Goal: Task Accomplishment & Management: Manage account settings

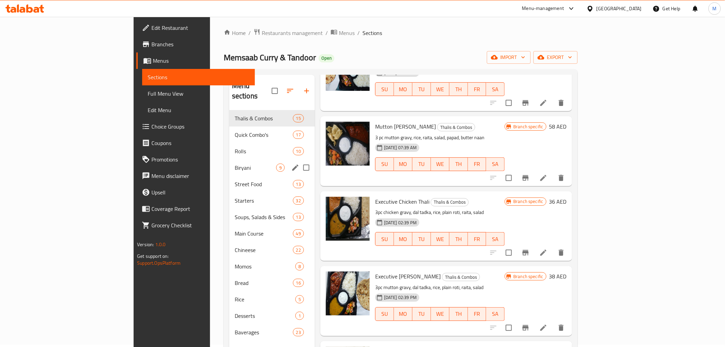
scroll to position [96, 0]
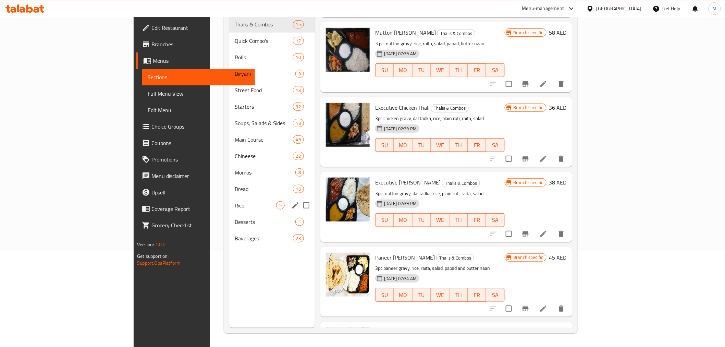
click at [229, 197] on div "Rice 5" at bounding box center [272, 205] width 86 height 16
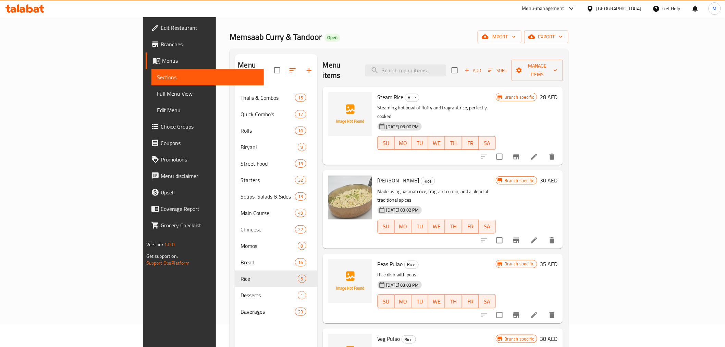
scroll to position [20, 0]
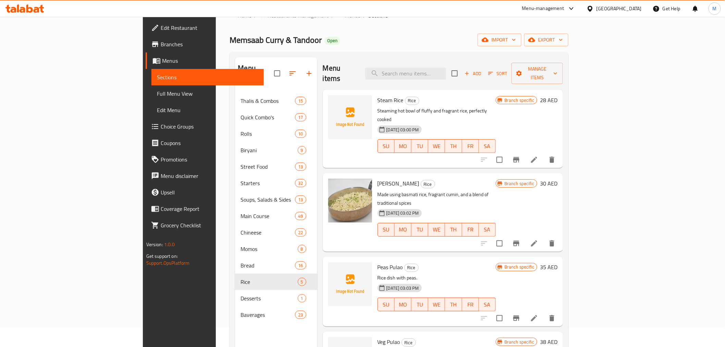
click at [362, 37] on div "Memsaab Curry & Tandoor Open import export" at bounding box center [399, 40] width 339 height 13
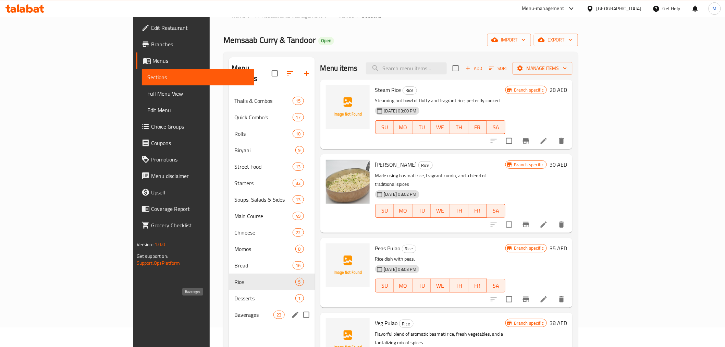
click at [234, 310] on span "Baverages" at bounding box center [253, 314] width 39 height 8
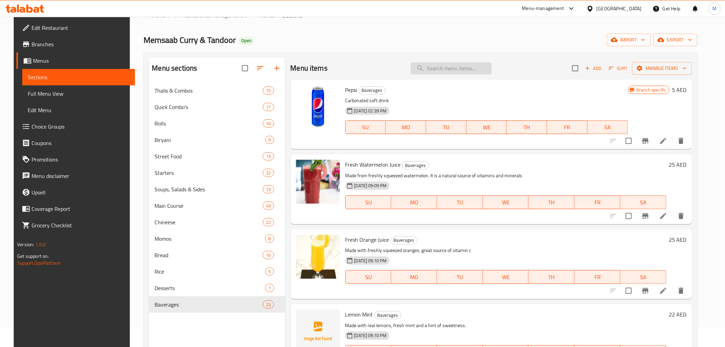
drag, startPoint x: 443, startPoint y: 74, endPoint x: 447, endPoint y: 69, distance: 7.3
click at [443, 74] on div "Menu items Add Sort Manage items" at bounding box center [492, 68] width 402 height 22
click at [449, 66] on input "search" at bounding box center [451, 68] width 81 height 12
paste input "Lassi"
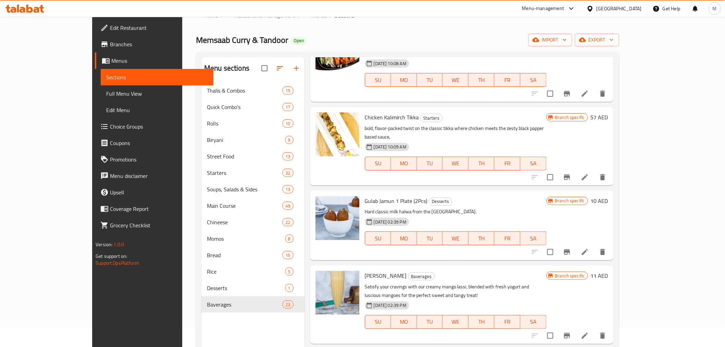
scroll to position [269, 0]
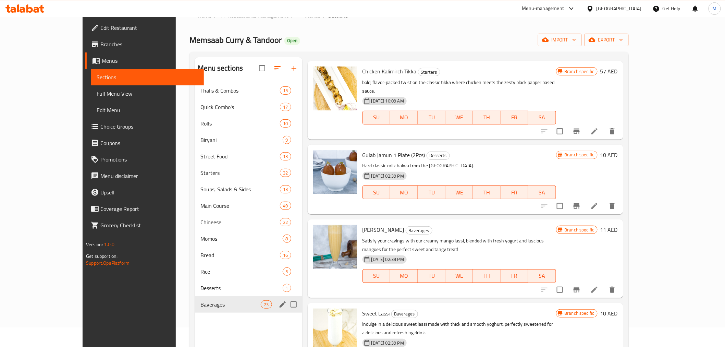
type input "Lassi"
click at [200, 303] on span "Baverages" at bounding box center [230, 304] width 60 height 8
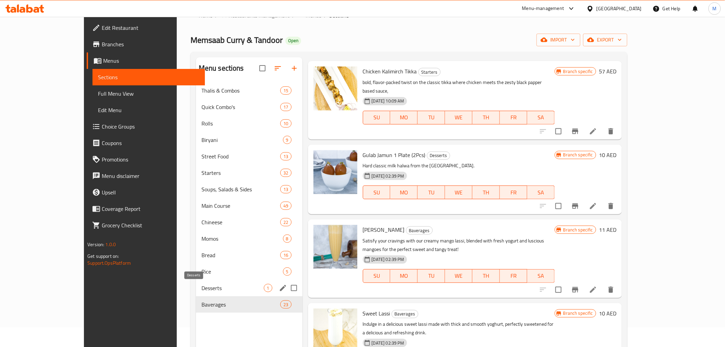
click at [210, 278] on div "Rice 5" at bounding box center [249, 271] width 107 height 16
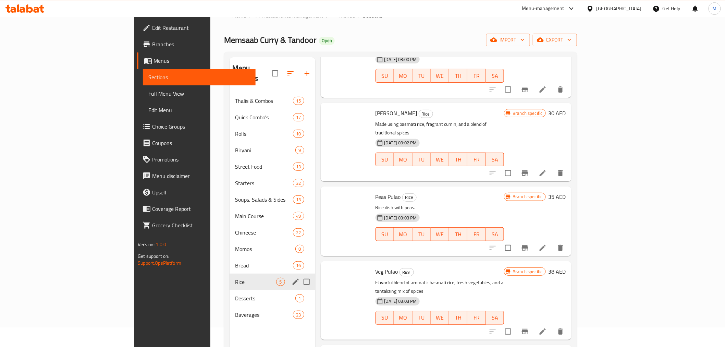
scroll to position [34, 0]
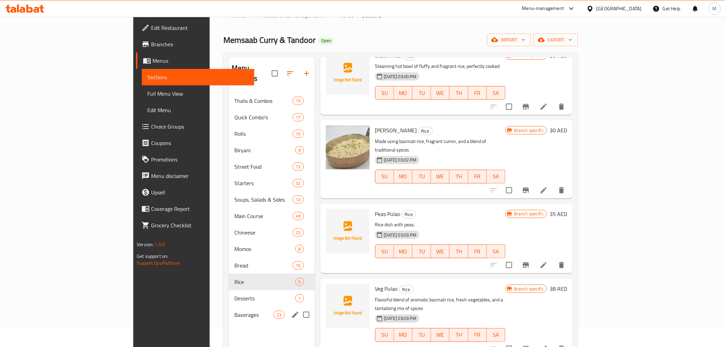
click at [234, 310] on span "Baverages" at bounding box center [253, 314] width 39 height 8
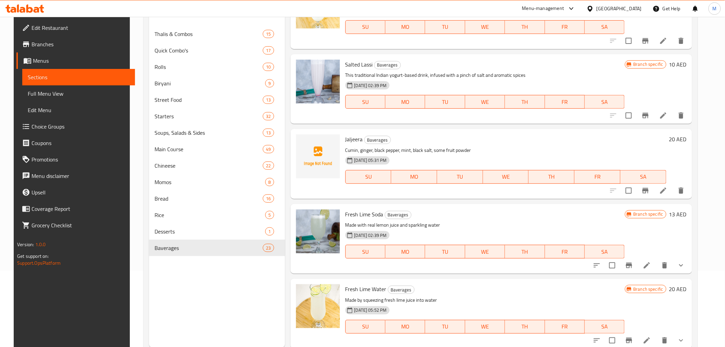
scroll to position [96, 0]
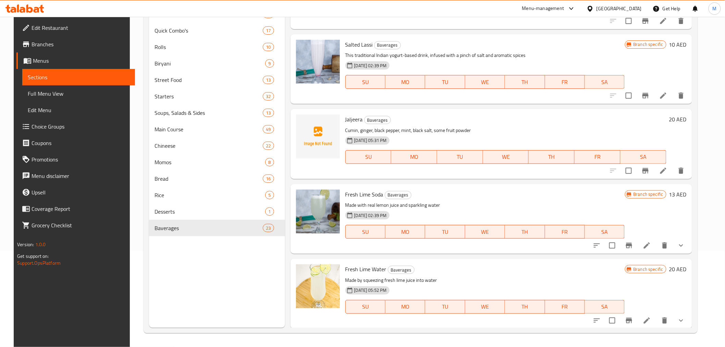
click at [493, 260] on div "Fresh Lime Water Baverages Made by squeezing fresh lime juice into water 04-08-…" at bounding box center [492, 294] width 402 height 70
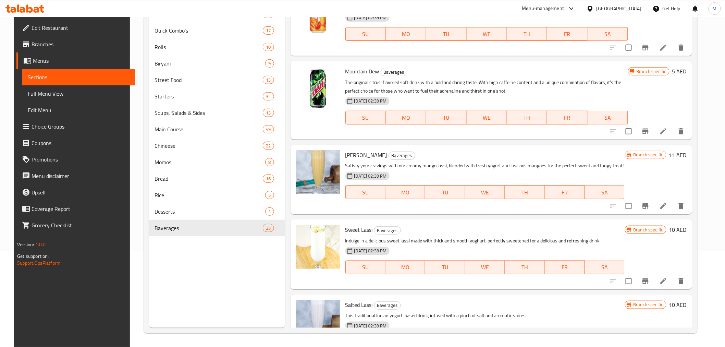
click at [417, 286] on div "Sweet Lassi Baverages Indulge in a delicious sweet lassi made with thick and sm…" at bounding box center [492, 254] width 402 height 70
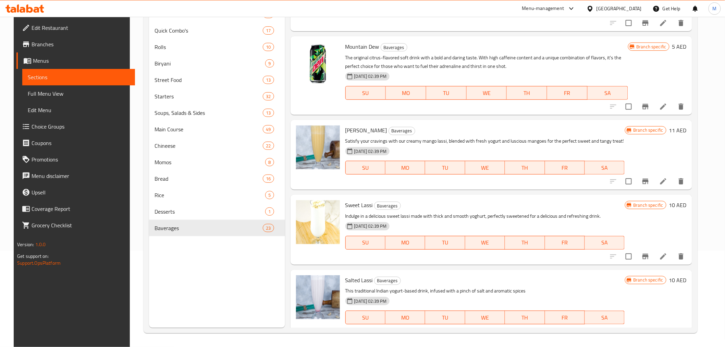
scroll to position [1186, 0]
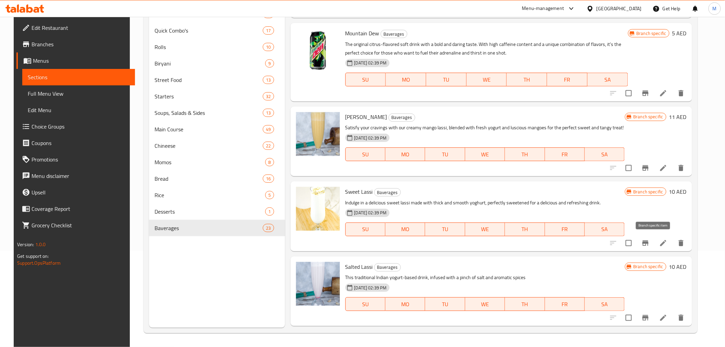
click at [649, 242] on icon "Branch-specific-item" at bounding box center [645, 242] width 6 height 5
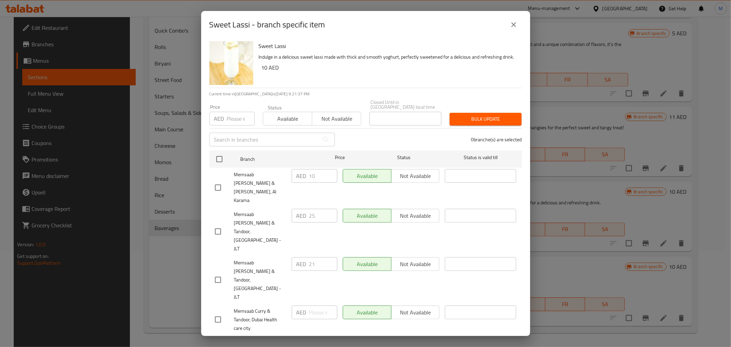
click at [516, 28] on icon "close" at bounding box center [514, 25] width 8 height 8
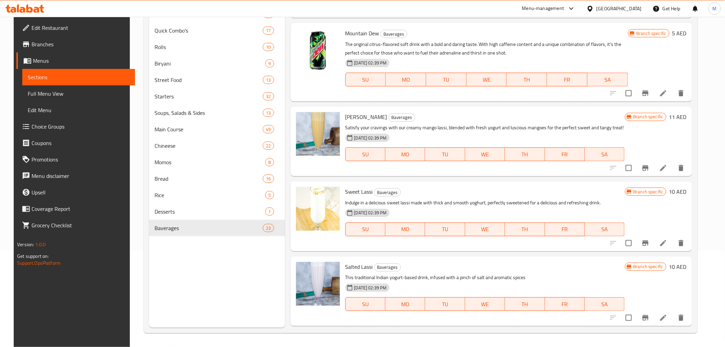
click at [46, 41] on span "Branches" at bounding box center [81, 44] width 98 height 8
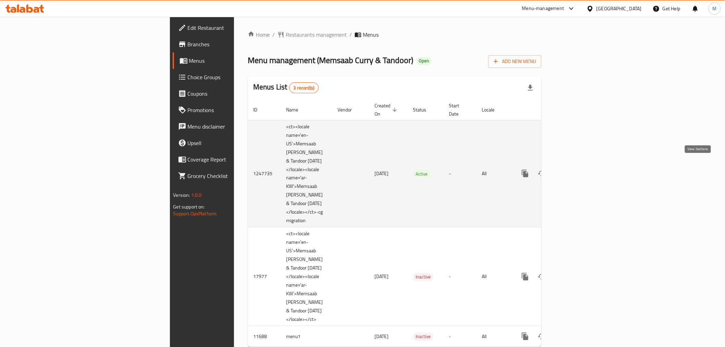
click at [579, 169] on icon "enhanced table" at bounding box center [575, 173] width 8 height 8
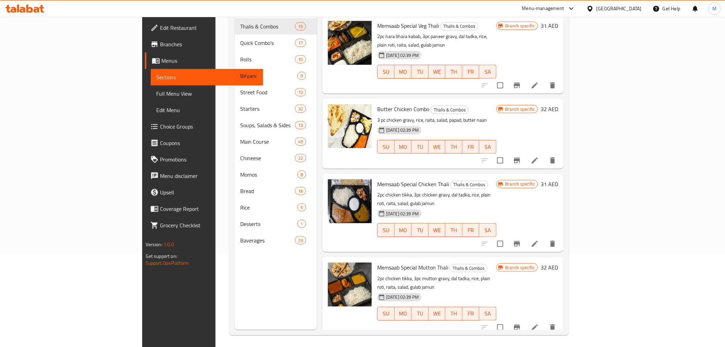
scroll to position [96, 0]
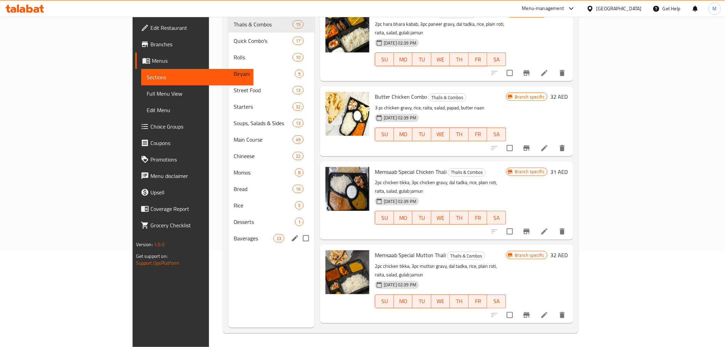
click at [234, 234] on span "Baverages" at bounding box center [253, 238] width 39 height 8
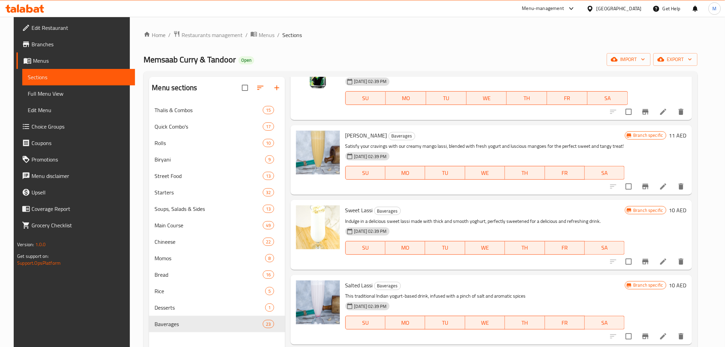
scroll to position [1332, 0]
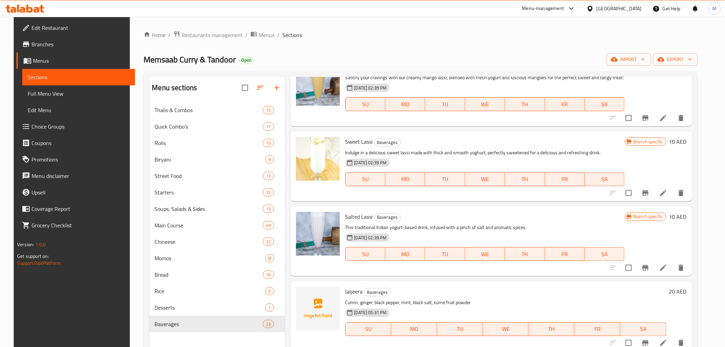
click at [649, 194] on icon "Branch-specific-item" at bounding box center [645, 192] width 6 height 5
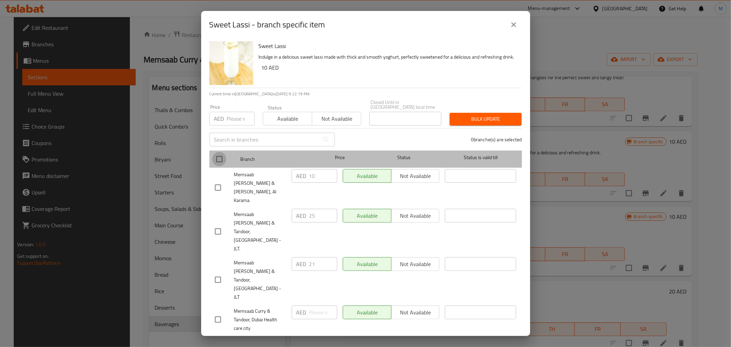
click at [218, 158] on input "checkbox" at bounding box center [219, 159] width 14 height 14
checkbox input "true"
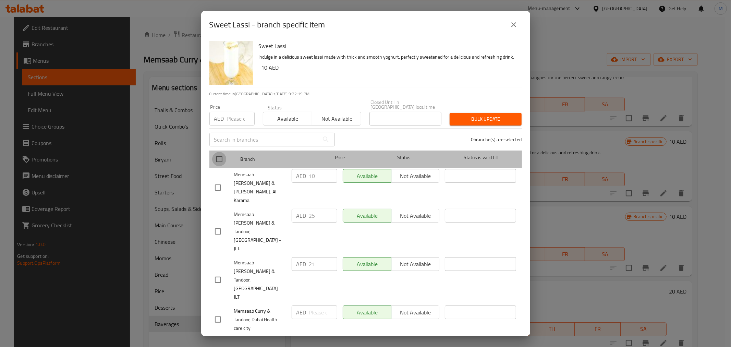
checkbox input "true"
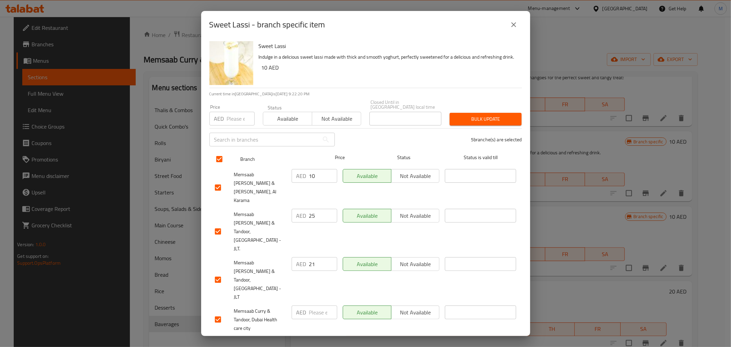
click at [217, 162] on input "checkbox" at bounding box center [219, 159] width 14 height 14
checkbox input "false"
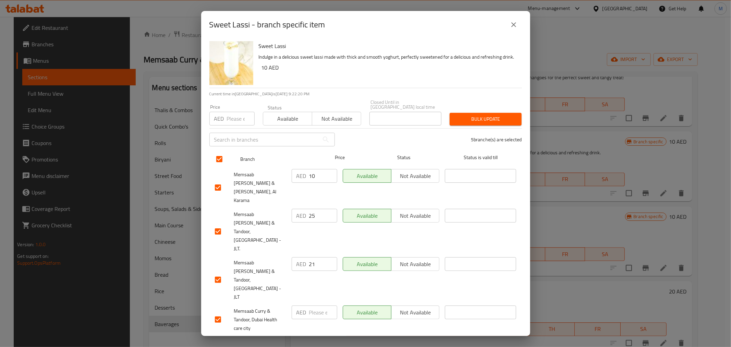
checkbox input "false"
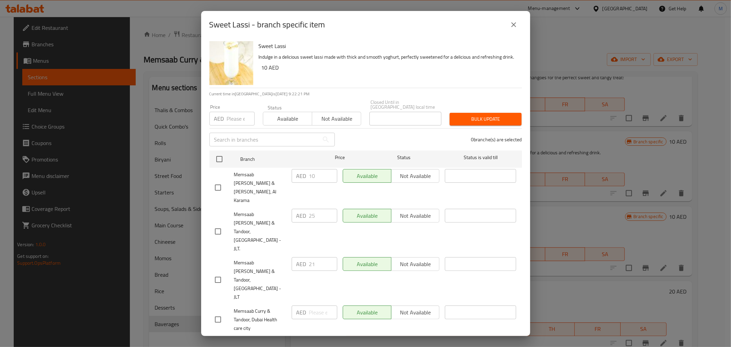
drag, startPoint x: 218, startPoint y: 238, endPoint x: 302, endPoint y: 239, distance: 84.0
click at [218, 272] on input "checkbox" at bounding box center [218, 279] width 14 height 14
checkbox input "true"
drag, startPoint x: 321, startPoint y: 234, endPoint x: 260, endPoint y: 224, distance: 61.8
click at [260, 254] on div "Memsaab [PERSON_NAME] & Tandoor, [GEOGRAPHIC_DATA] - JLT AED 21 ​ Available Not…" at bounding box center [365, 279] width 307 height 51
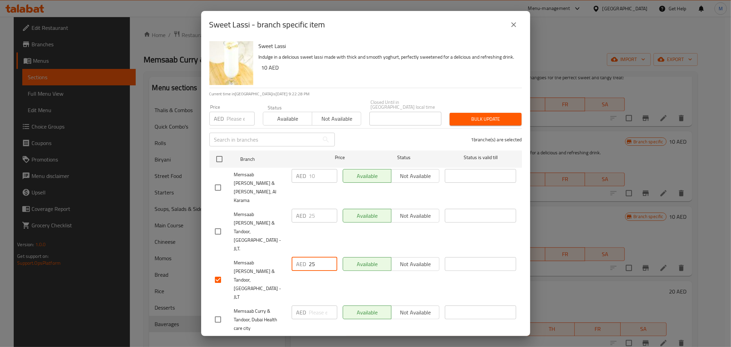
type input "25"
click at [468, 123] on span "Bulk update" at bounding box center [485, 119] width 61 height 9
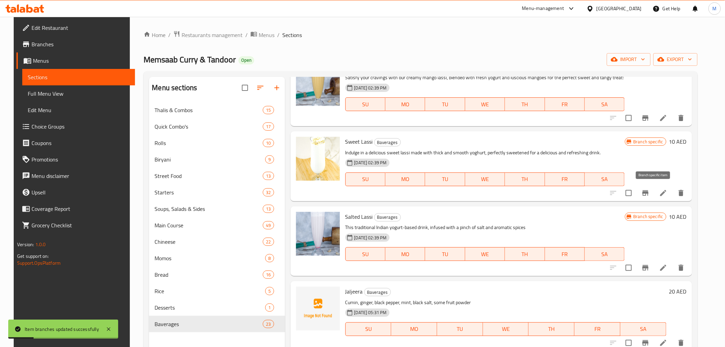
click at [654, 192] on button "Branch-specific-item" at bounding box center [645, 193] width 16 height 16
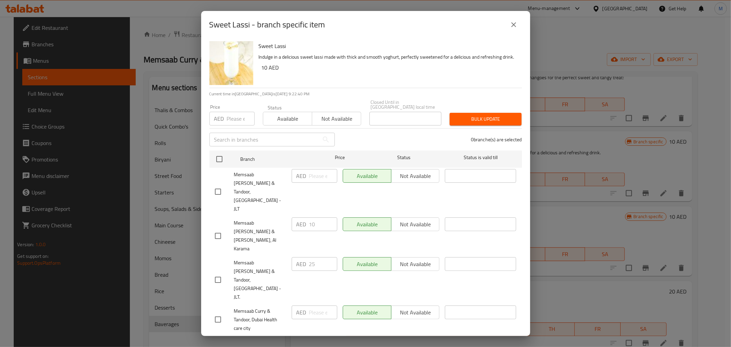
click at [511, 28] on icon "close" at bounding box center [514, 25] width 8 height 8
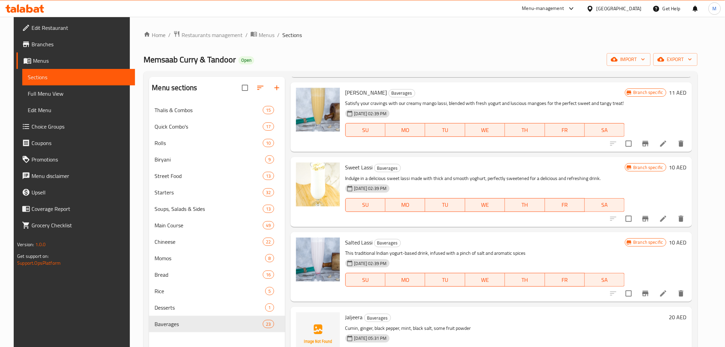
scroll to position [1294, 0]
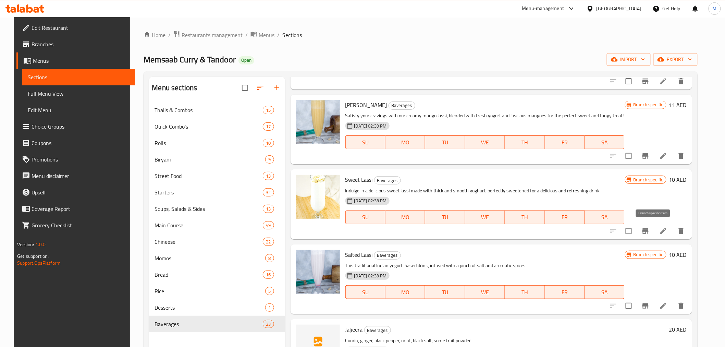
click at [649, 228] on icon "Branch-specific-item" at bounding box center [645, 230] width 6 height 5
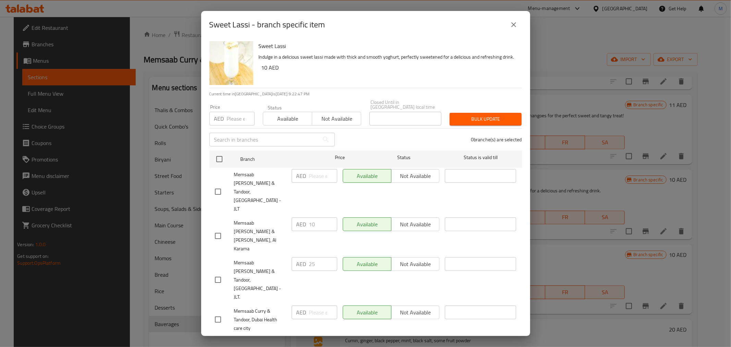
click at [220, 187] on input "checkbox" at bounding box center [218, 191] width 14 height 14
checkbox input "true"
click at [319, 180] on input "number" at bounding box center [323, 176] width 28 height 14
type input "25"
click at [485, 123] on span "Bulk update" at bounding box center [485, 119] width 61 height 9
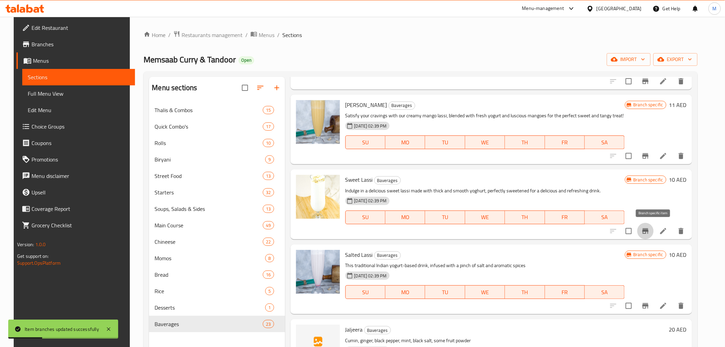
click at [649, 228] on icon "Branch-specific-item" at bounding box center [645, 230] width 6 height 5
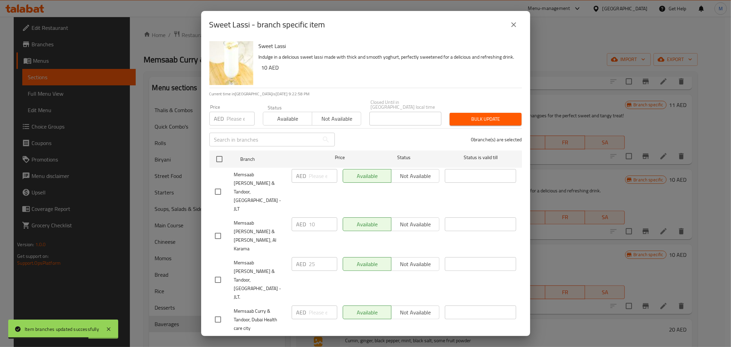
click at [218, 187] on input "checkbox" at bounding box center [218, 191] width 14 height 14
checkbox input "true"
click at [323, 180] on input "number" at bounding box center [323, 176] width 28 height 14
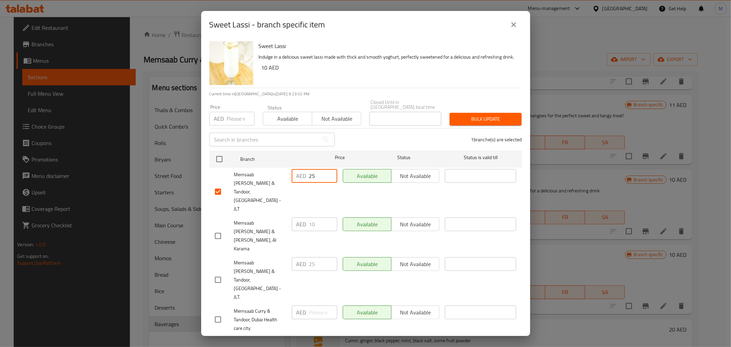
type input "25"
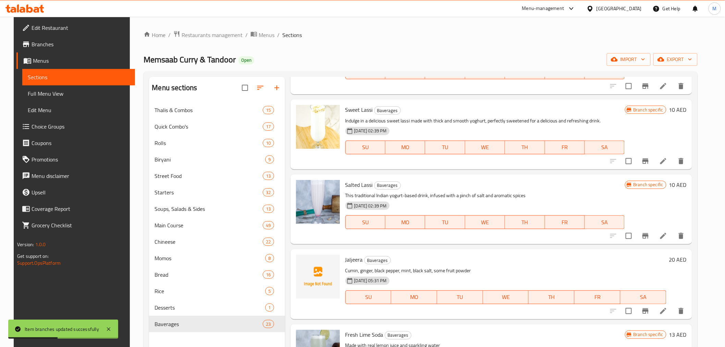
scroll to position [1371, 0]
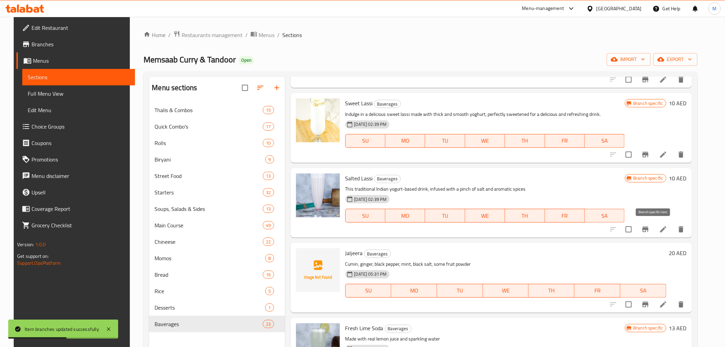
click at [654, 233] on button "Branch-specific-item" at bounding box center [645, 229] width 16 height 16
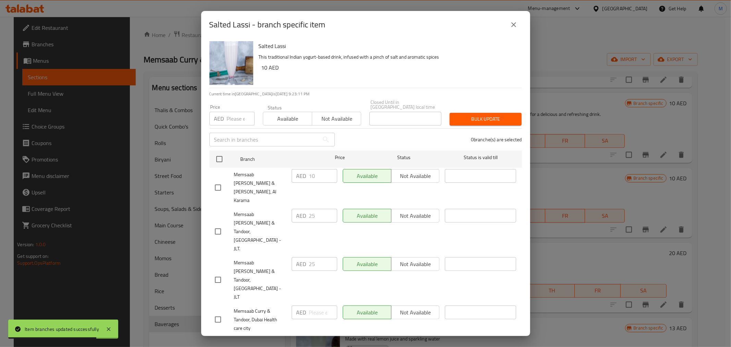
click at [216, 272] on input "checkbox" at bounding box center [218, 279] width 14 height 14
checkbox input "true"
drag, startPoint x: 323, startPoint y: 232, endPoint x: 270, endPoint y: 222, distance: 53.6
click at [272, 254] on div "Memsaab Curry & Tandoor, Jumeirah Lakes Towers - JLT AED 25 ​ Available Not ava…" at bounding box center [365, 279] width 307 height 51
type input "25"
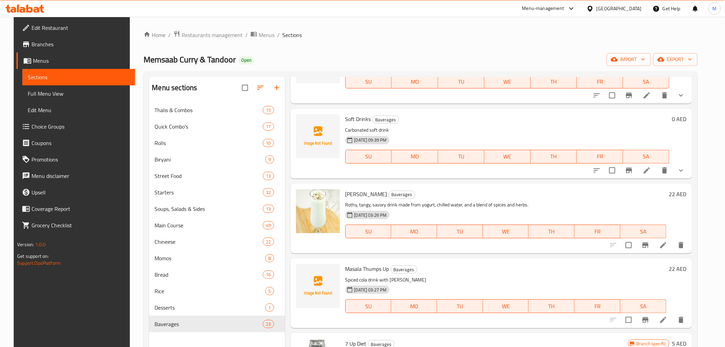
scroll to position [647, 0]
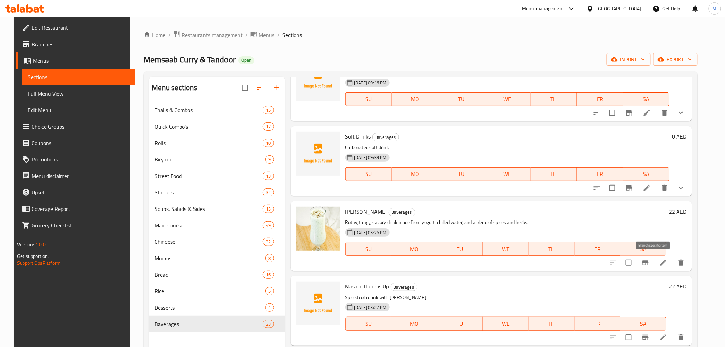
click at [650, 265] on icon "Branch-specific-item" at bounding box center [645, 262] width 8 height 8
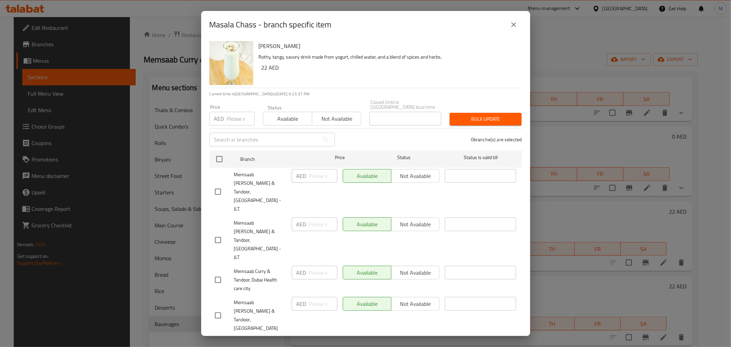
click at [219, 233] on input "checkbox" at bounding box center [218, 240] width 14 height 14
checkbox input "true"
click at [322, 217] on input "number" at bounding box center [323, 224] width 28 height 14
type input "22"
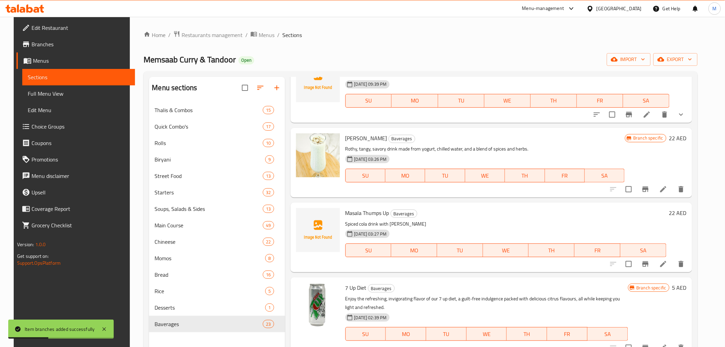
scroll to position [723, 0]
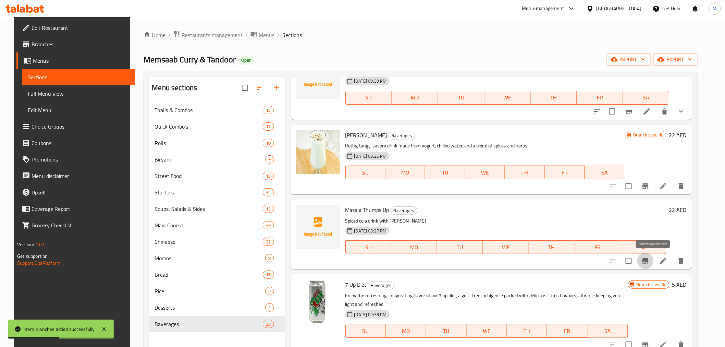
click at [653, 265] on button "Branch-specific-item" at bounding box center [645, 261] width 16 height 16
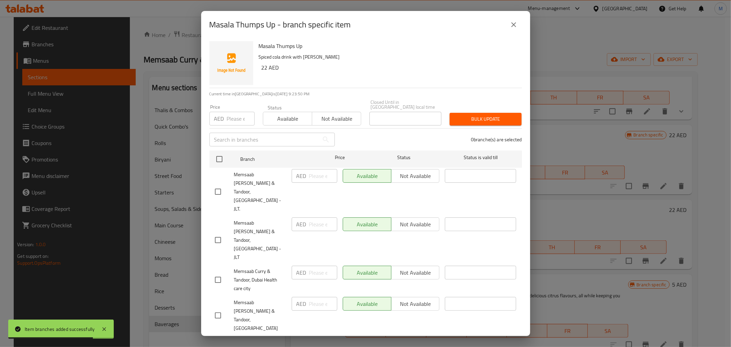
click at [215, 233] on input "checkbox" at bounding box center [218, 240] width 14 height 14
checkbox input "true"
click at [321, 217] on input "number" at bounding box center [323, 224] width 28 height 14
type input "22"
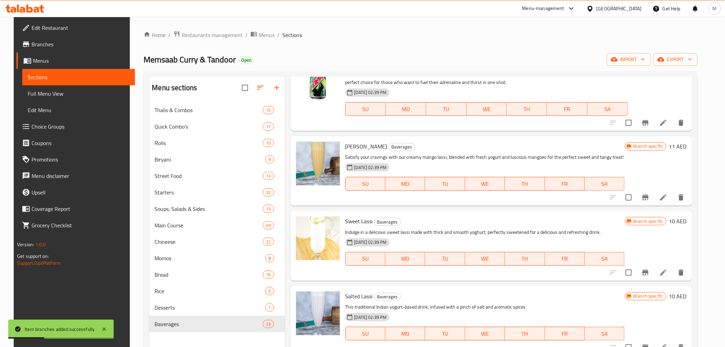
scroll to position [1256, 0]
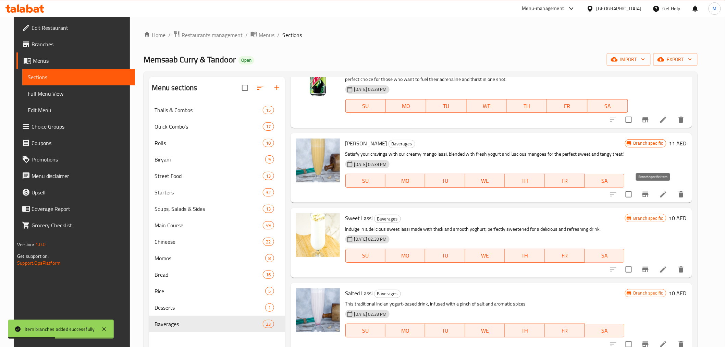
click at [650, 196] on icon "Branch-specific-item" at bounding box center [645, 194] width 8 height 8
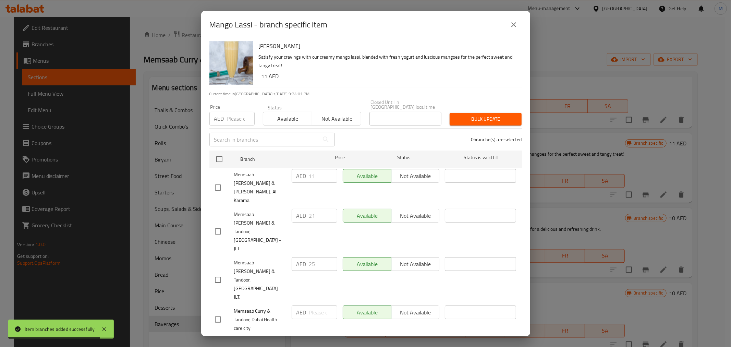
drag, startPoint x: 222, startPoint y: 208, endPoint x: 275, endPoint y: 205, distance: 53.2
click at [222, 224] on input "checkbox" at bounding box center [218, 231] width 14 height 14
checkbox input "true"
drag, startPoint x: 319, startPoint y: 201, endPoint x: 268, endPoint y: 191, distance: 52.1
click at [274, 206] on div "Memsaab Curry & Tandoor, Jumeirah Lakes Towers - JLT AED 21 ​ Available Not ava…" at bounding box center [365, 231] width 307 height 51
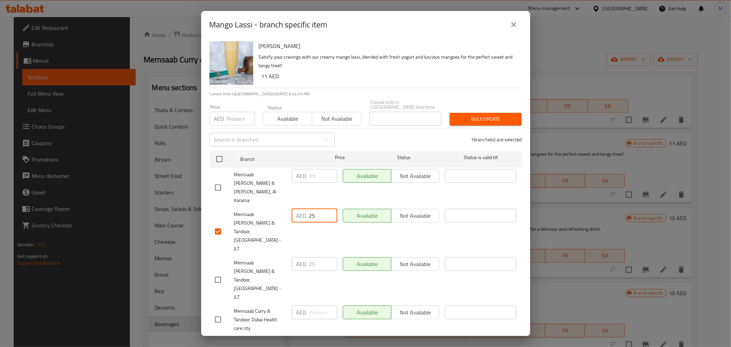
type input "25"
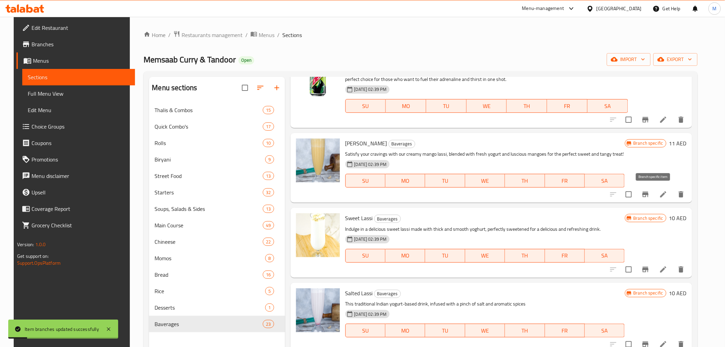
click at [649, 193] on icon "Branch-specific-item" at bounding box center [645, 194] width 6 height 5
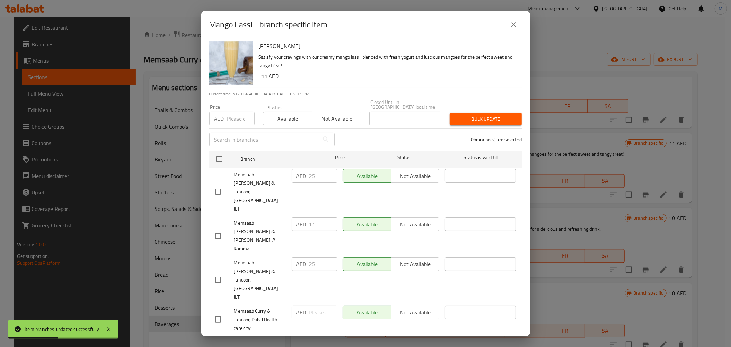
click at [217, 184] on input "checkbox" at bounding box center [218, 191] width 14 height 14
checkbox input "true"
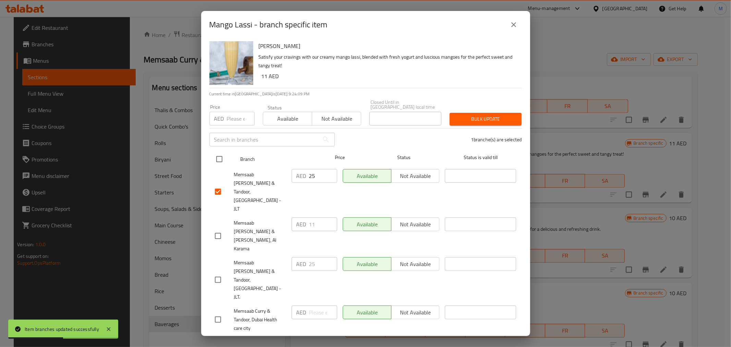
drag, startPoint x: 324, startPoint y: 181, endPoint x: 268, endPoint y: 166, distance: 57.4
click at [271, 166] on ul "Branch Price Status Status is valid till Memsaab Curry & Tandoor, Jumeirah Lake…" at bounding box center [365, 263] width 313 height 230
type input "25"
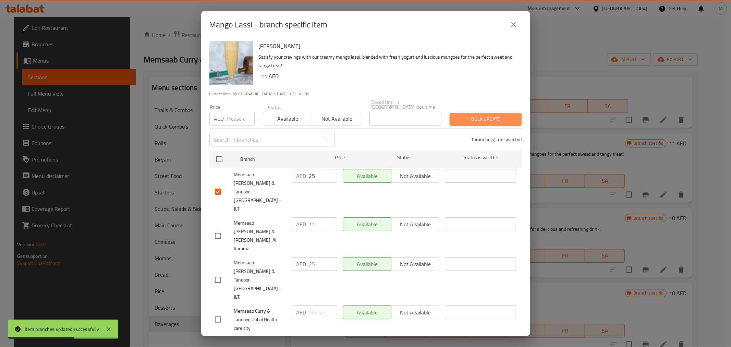
click at [487, 122] on span "Bulk update" at bounding box center [485, 119] width 61 height 9
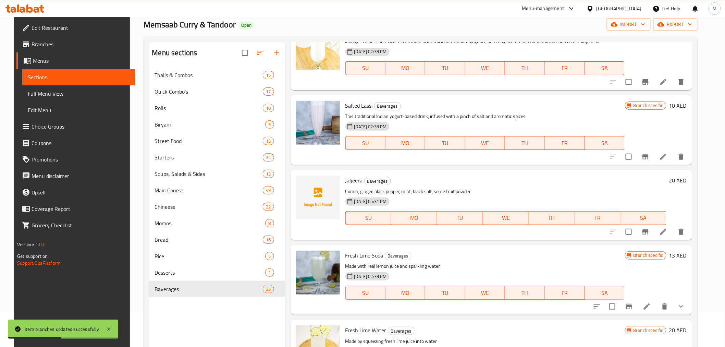
scroll to position [96, 0]
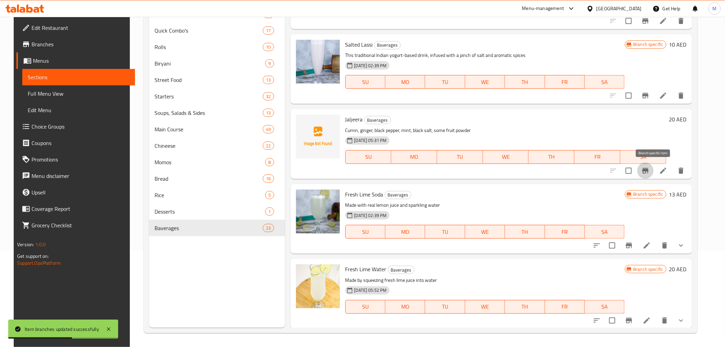
click at [650, 168] on icon "Branch-specific-item" at bounding box center [645, 171] width 8 height 8
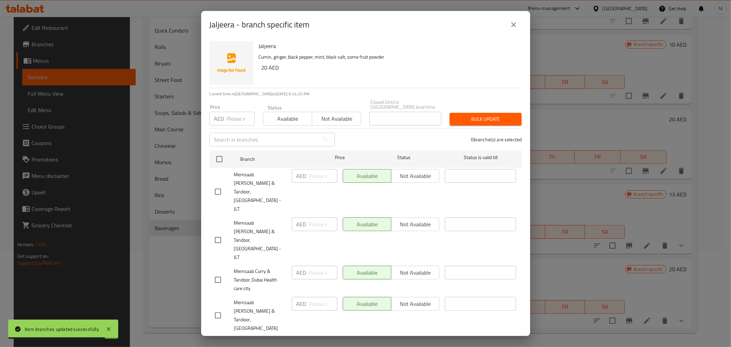
click at [220, 233] on input "checkbox" at bounding box center [218, 240] width 14 height 14
checkbox input "true"
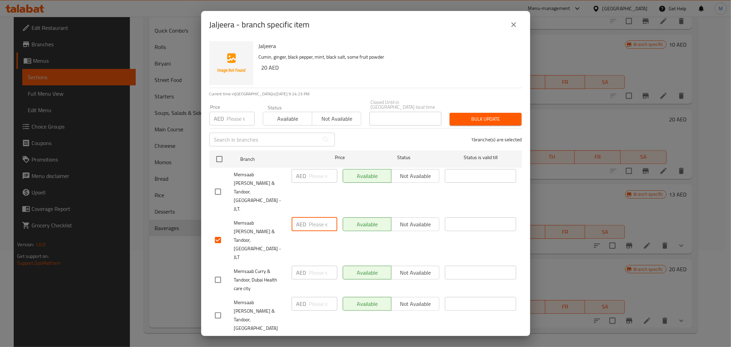
click at [324, 217] on input "number" at bounding box center [323, 224] width 28 height 14
type input "20"
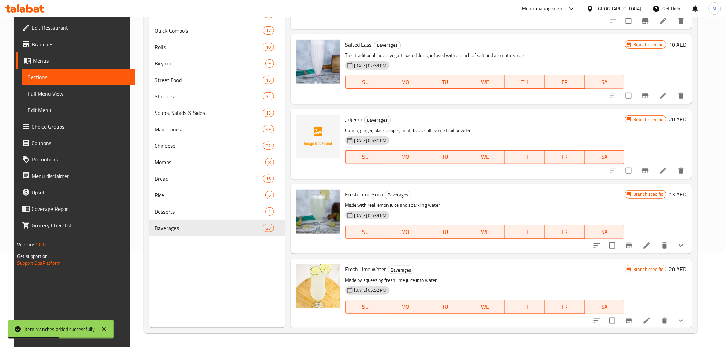
click at [649, 170] on icon "Branch-specific-item" at bounding box center [645, 170] width 6 height 5
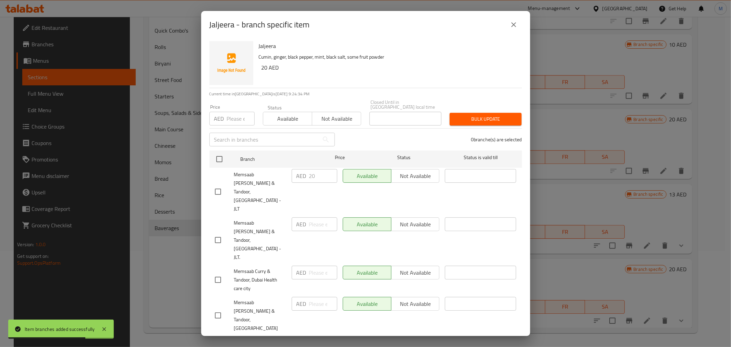
click at [219, 185] on input "checkbox" at bounding box center [218, 191] width 14 height 14
checkbox input "true"
click at [486, 122] on span "Bulk update" at bounding box center [485, 119] width 61 height 9
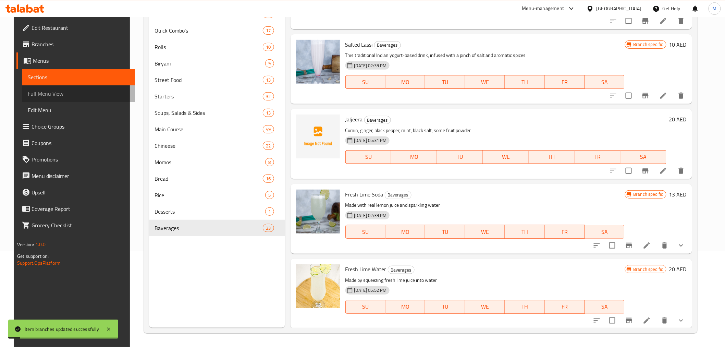
click at [64, 98] on link "Full Menu View" at bounding box center [78, 93] width 112 height 16
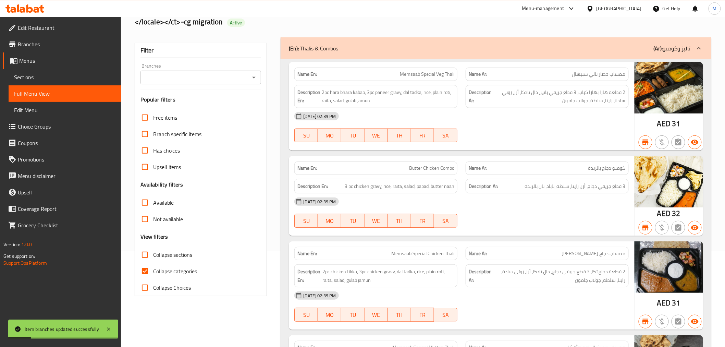
click at [145, 268] on input "Collapse categories" at bounding box center [145, 271] width 16 height 16
checkbox input "false"
click at [145, 251] on input "Collapse sections" at bounding box center [145, 254] width 16 height 16
checkbox input "true"
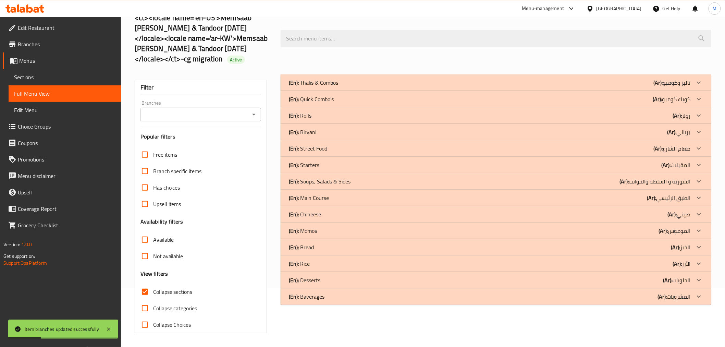
scroll to position [59, 0]
click at [347, 280] on div "(En): Desserts (Ar): الحلويات" at bounding box center [490, 280] width 402 height 8
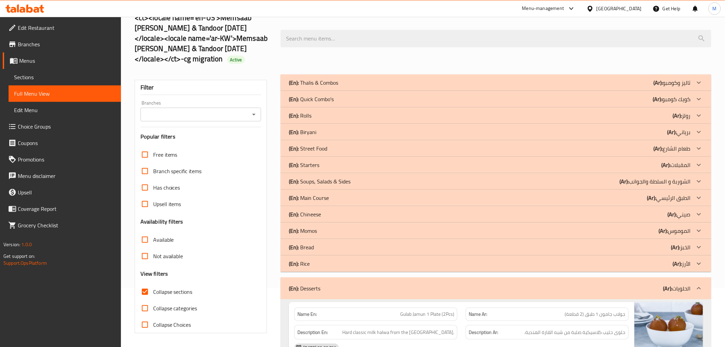
click at [351, 265] on div "(En): Rice (Ar): الأرز" at bounding box center [490, 263] width 402 height 8
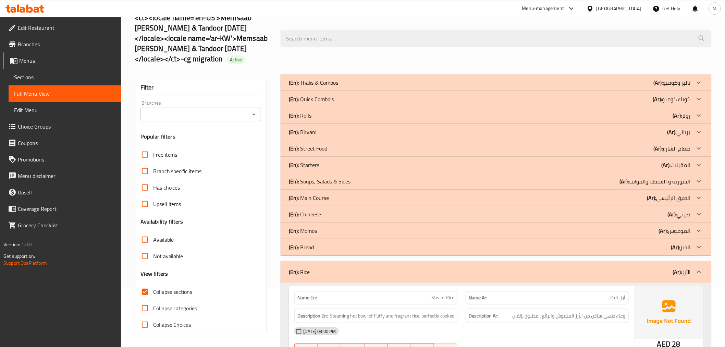
click at [321, 268] on div "(En): Rice (Ar): الأرز" at bounding box center [490, 272] width 402 height 8
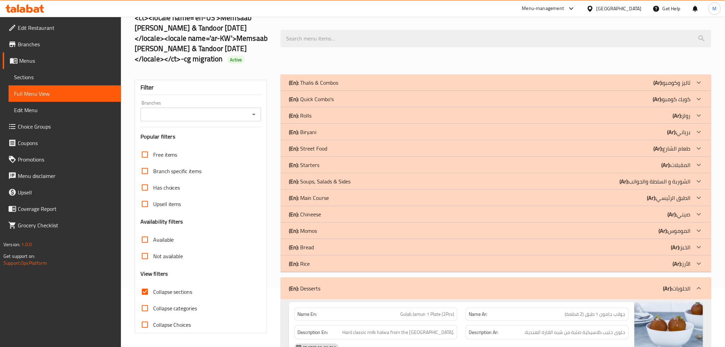
click at [320, 262] on div "(En): Rice (Ar): الأرز" at bounding box center [490, 263] width 402 height 8
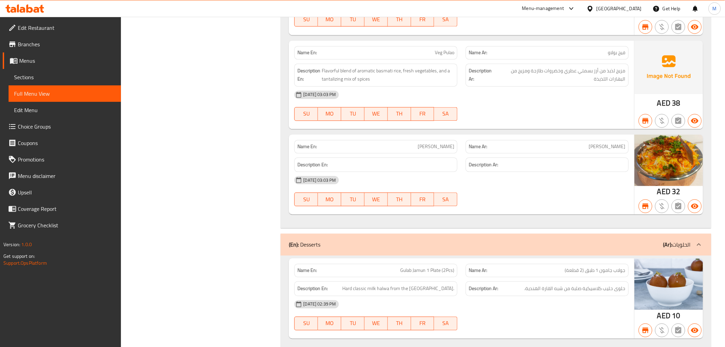
scroll to position [611, 0]
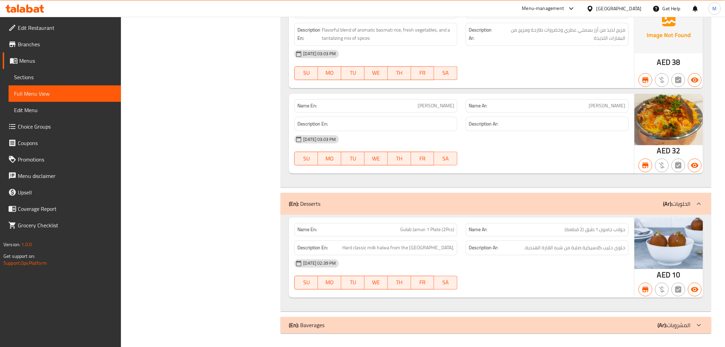
click at [352, 332] on div "(En): Baverages (Ar): المشروبات" at bounding box center [496, 325] width 430 height 16
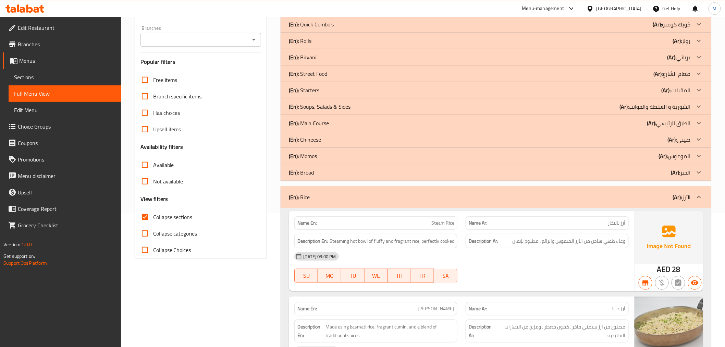
scroll to position [77, 0]
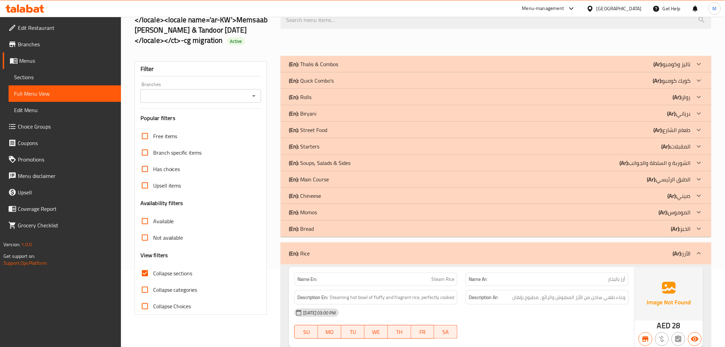
click at [253, 99] on icon "Open" at bounding box center [254, 96] width 8 height 8
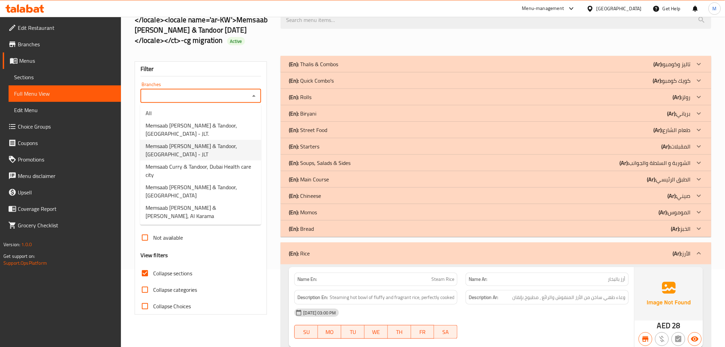
click at [215, 144] on span "Memsaab Curry & Tandoor, Jumeirah Lakes Towers - JLT" at bounding box center [201, 150] width 110 height 16
type input "Memsaab Curry & Tandoor, Jumeirah Lakes Towers - JLT"
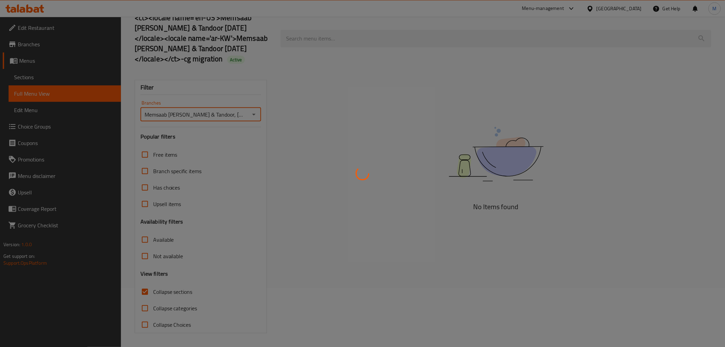
scroll to position [59, 0]
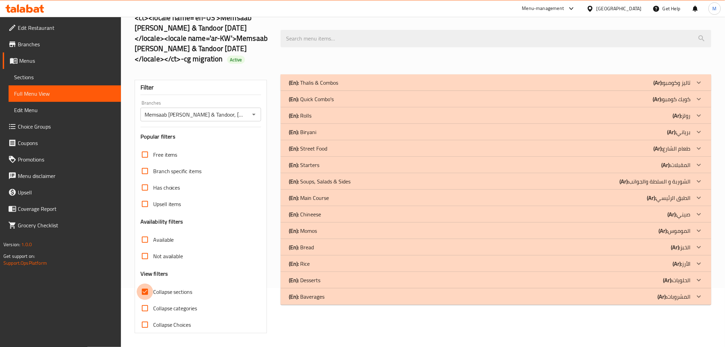
drag, startPoint x: 146, startPoint y: 294, endPoint x: 287, endPoint y: 267, distance: 144.1
click at [146, 294] on input "Collapse sections" at bounding box center [145, 291] width 16 height 16
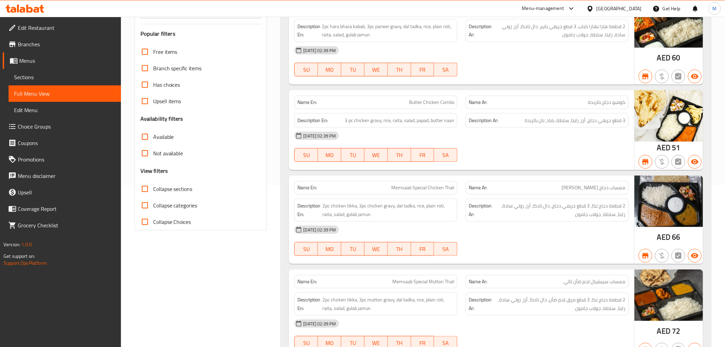
scroll to position [21, 0]
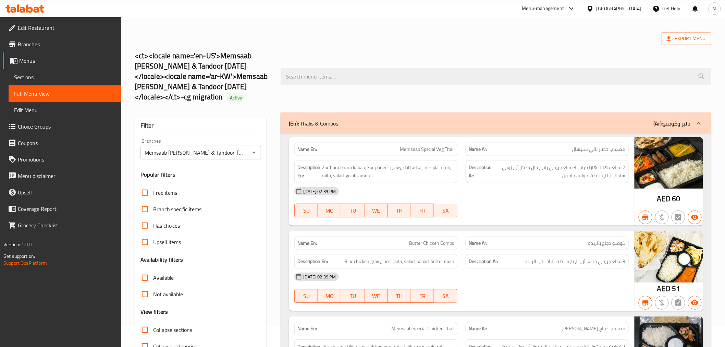
click at [142, 327] on input "Collapse sections" at bounding box center [145, 329] width 16 height 16
checkbox input "true"
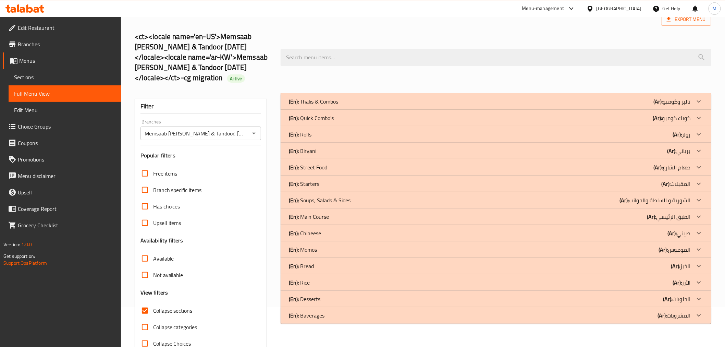
scroll to position [59, 0]
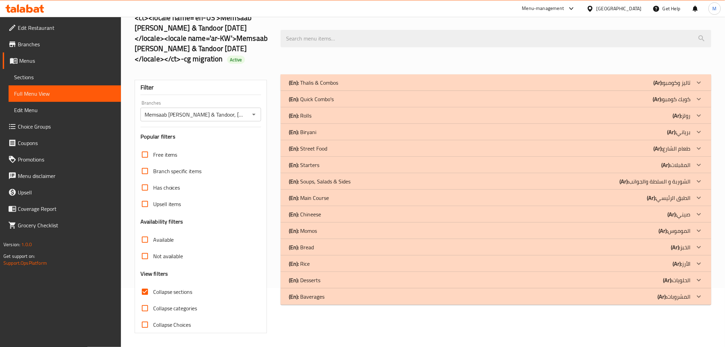
click at [313, 292] on p "(En): Baverages" at bounding box center [307, 296] width 36 height 8
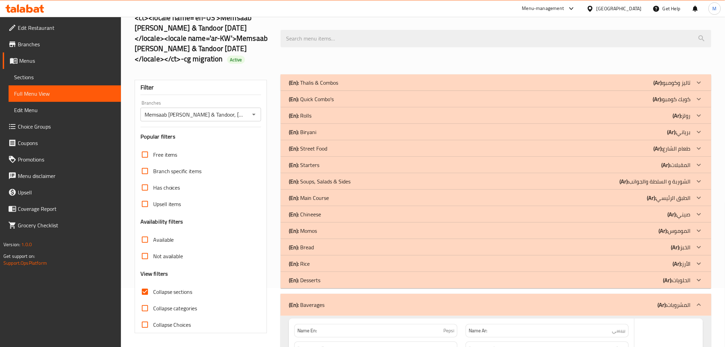
click at [317, 271] on div "(En): Rice (Ar): الأرز" at bounding box center [496, 263] width 430 height 16
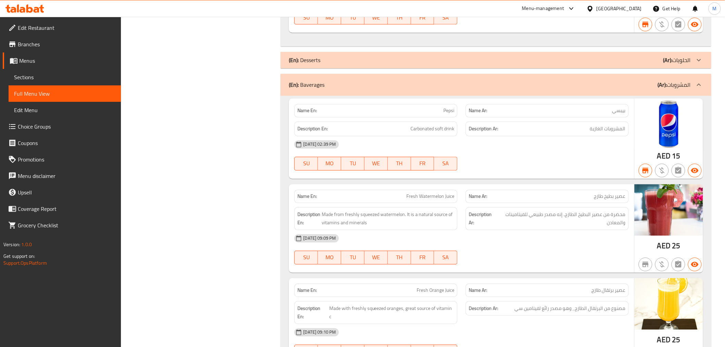
scroll to position [637, 0]
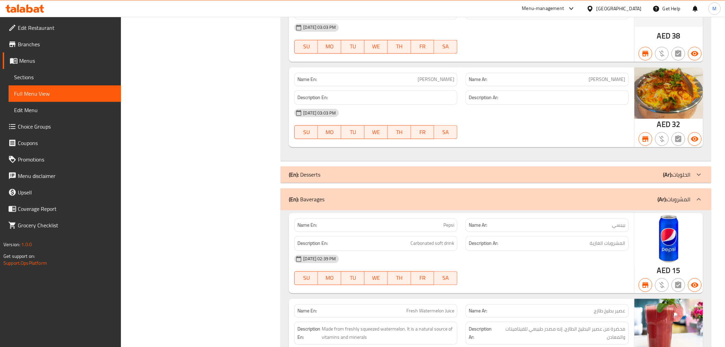
click at [338, 177] on div "(En): Desserts (Ar): الحلويات" at bounding box center [490, 174] width 402 height 8
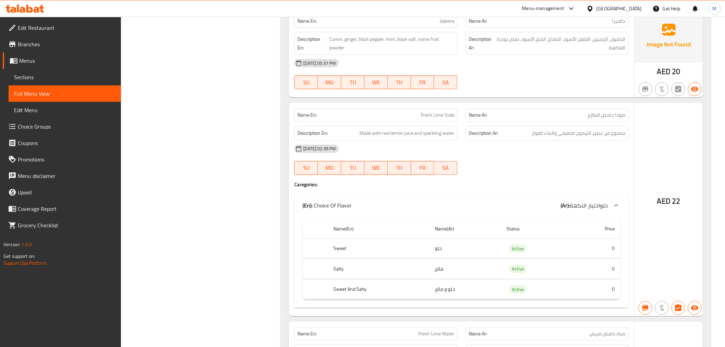
scroll to position [3340, 0]
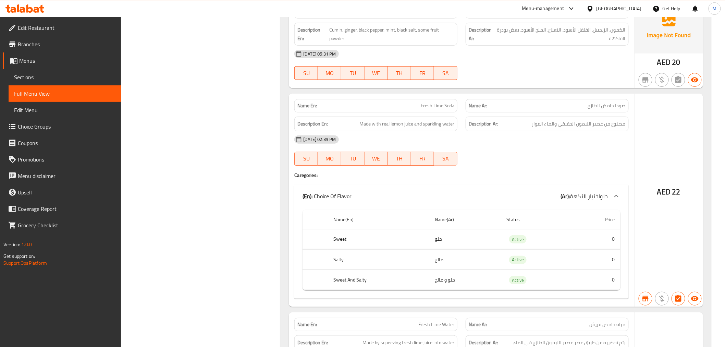
click at [48, 74] on span "Sections" at bounding box center [64, 77] width 101 height 8
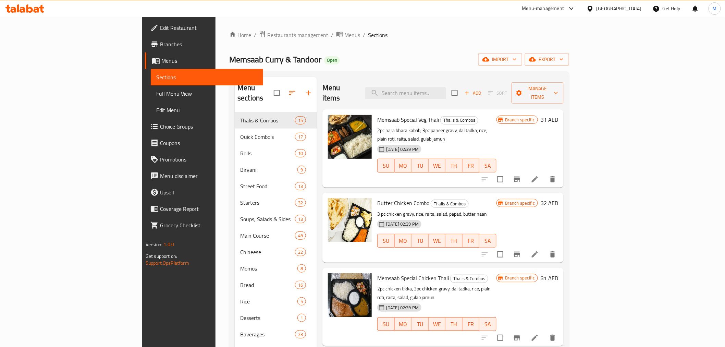
click at [431, 95] on div "Menu items Add Sort Manage items" at bounding box center [442, 93] width 241 height 33
click at [426, 90] on input "search" at bounding box center [405, 93] width 81 height 12
paste input "25"
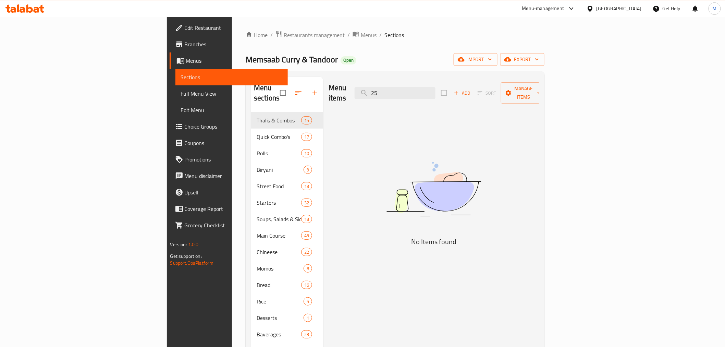
click at [381, 82] on div "Menu items 25 Add Sort Manage items" at bounding box center [434, 93] width 210 height 33
paste input "Mango Lassi"
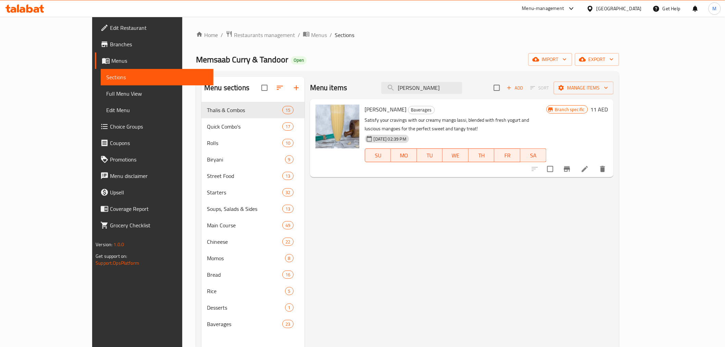
type input "Mango Lassi"
click at [570, 166] on icon "Branch-specific-item" at bounding box center [567, 168] width 6 height 5
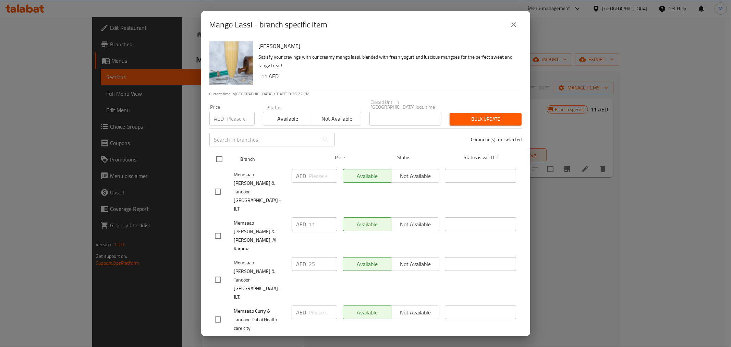
click at [220, 161] on input "checkbox" at bounding box center [219, 159] width 14 height 14
checkbox input "true"
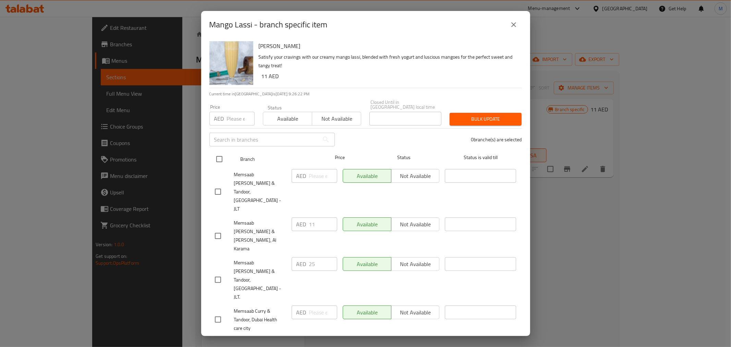
checkbox input "true"
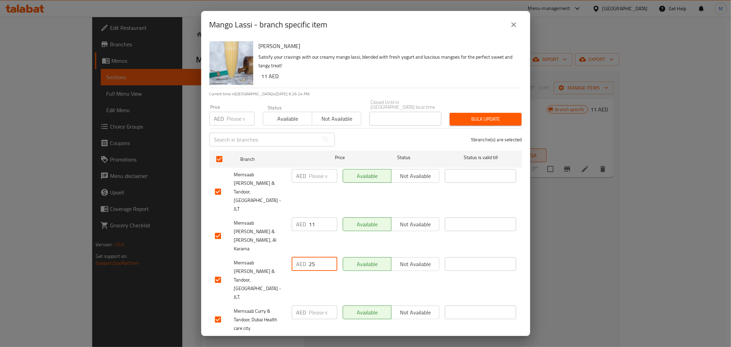
drag, startPoint x: 317, startPoint y: 231, endPoint x: 275, endPoint y: 221, distance: 42.6
click at [278, 254] on div "Memsaab Curry & Tandoor, Jumeirah Lakes Towers - JLT. AED 25 ​ Available Not av…" at bounding box center [365, 279] width 307 height 51
click at [324, 257] on input "25" at bounding box center [323, 264] width 28 height 14
drag, startPoint x: 324, startPoint y: 233, endPoint x: 302, endPoint y: 232, distance: 23.0
click at [302, 257] on div "AED 25 ​" at bounding box center [315, 264] width 46 height 14
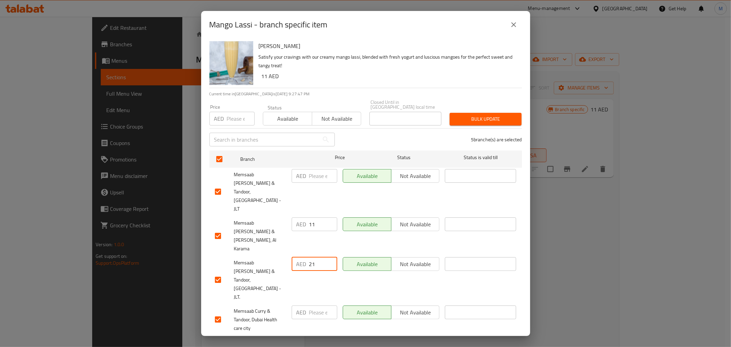
type input "21"
click at [315, 177] on input "number" at bounding box center [323, 176] width 28 height 14
type input "25"
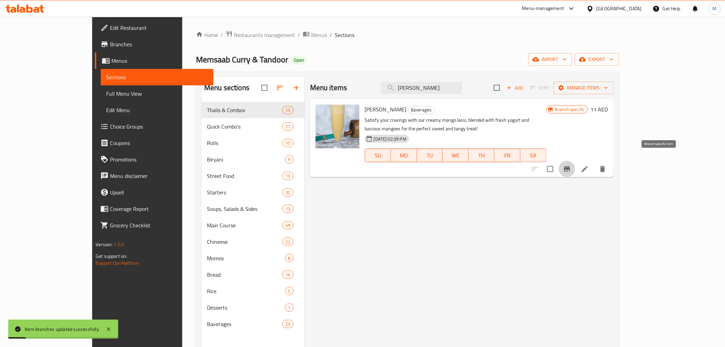
click at [571, 165] on icon "Branch-specific-item" at bounding box center [567, 169] width 8 height 8
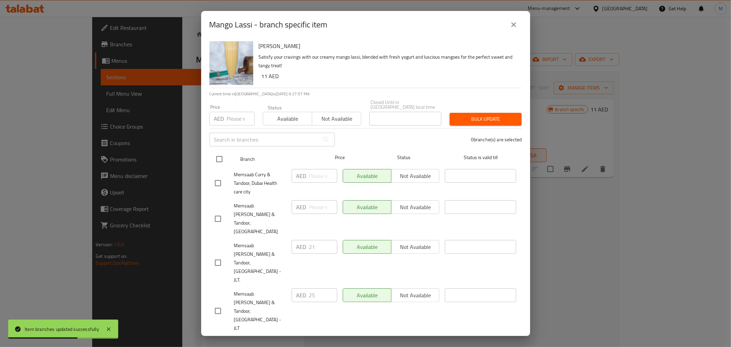
click at [217, 160] on input "checkbox" at bounding box center [219, 159] width 14 height 14
checkbox input "true"
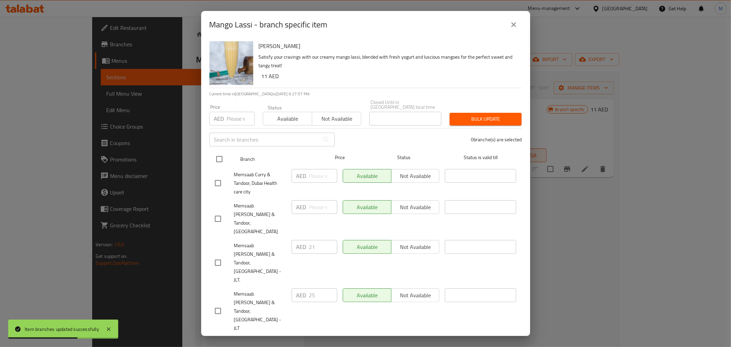
checkbox input "true"
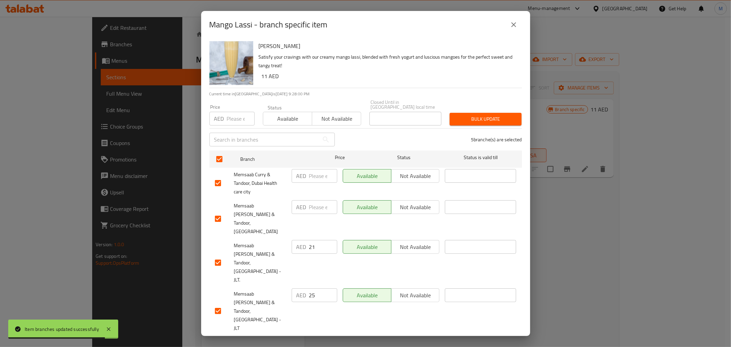
click at [484, 118] on span "Bulk update" at bounding box center [485, 119] width 61 height 9
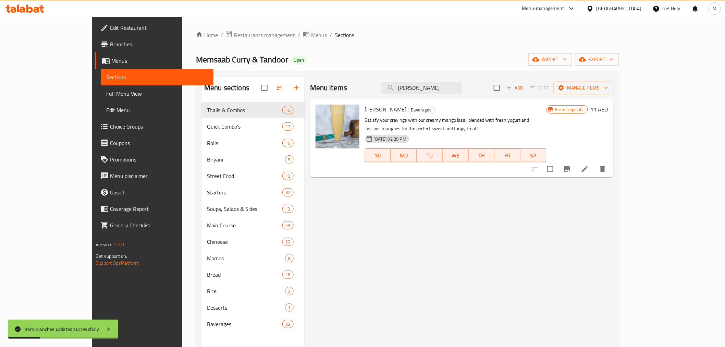
click at [110, 40] on span "Branches" at bounding box center [159, 44] width 98 height 8
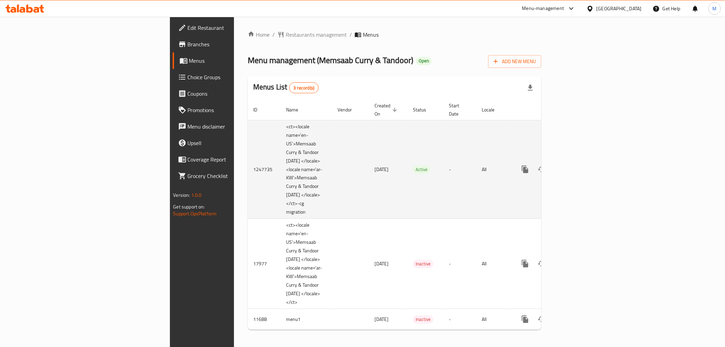
click at [579, 165] on icon "enhanced table" at bounding box center [575, 169] width 8 height 8
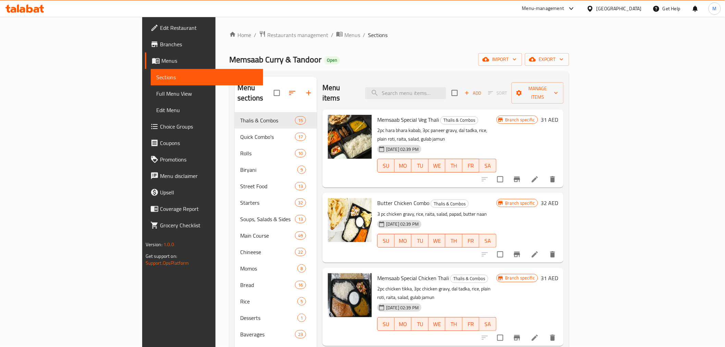
click at [156, 96] on span "Full Menu View" at bounding box center [206, 93] width 101 height 8
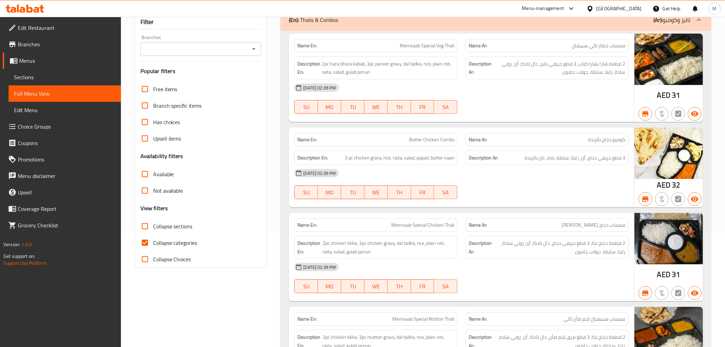
scroll to position [152, 0]
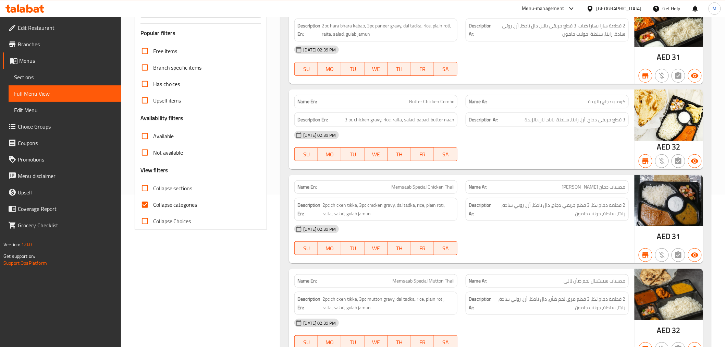
click at [145, 213] on input "Collapse categories" at bounding box center [145, 204] width 16 height 16
checkbox input "false"
click at [143, 196] on input "Collapse sections" at bounding box center [145, 188] width 16 height 16
checkbox input "true"
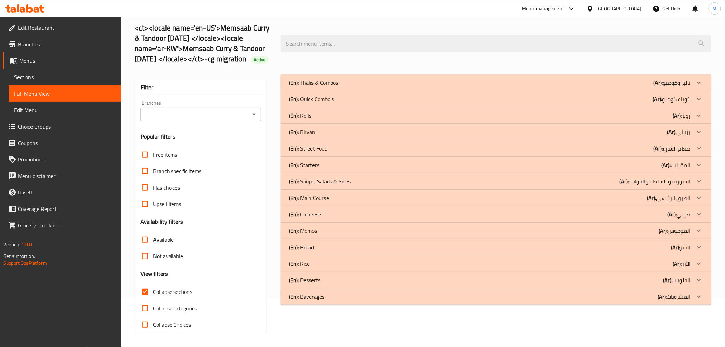
scroll to position [59, 0]
click at [306, 292] on p "(En): Baverages" at bounding box center [307, 296] width 36 height 8
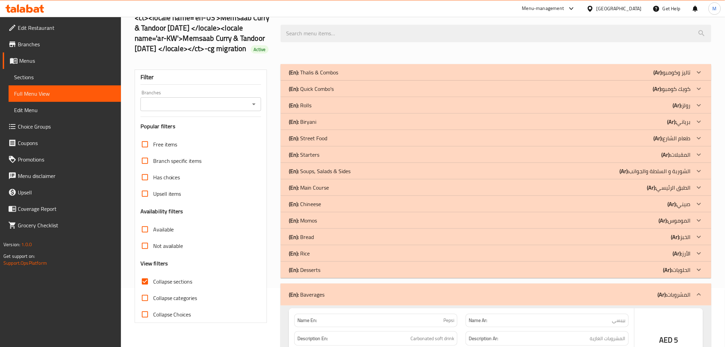
click at [309, 274] on p "(En): Desserts" at bounding box center [305, 270] width 32 height 8
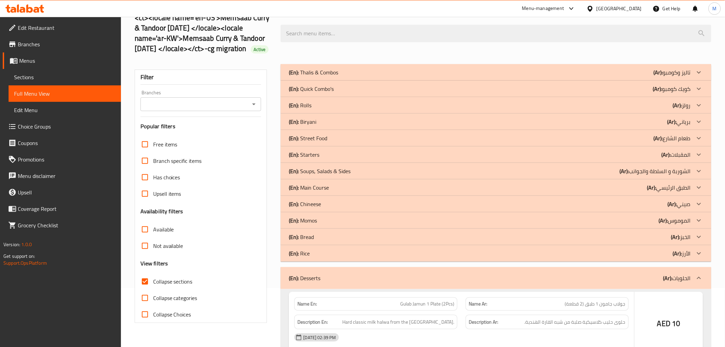
click at [304, 257] on p "(En): Rice" at bounding box center [299, 253] width 21 height 8
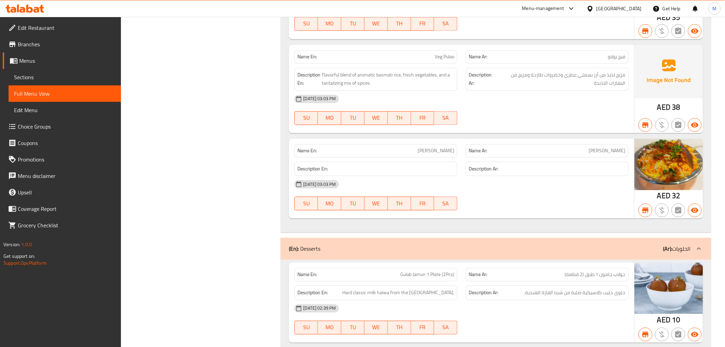
scroll to position [711, 0]
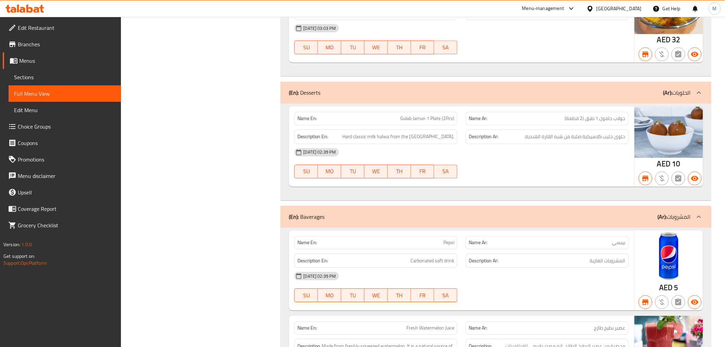
drag, startPoint x: 245, startPoint y: 208, endPoint x: 307, endPoint y: 70, distance: 151.9
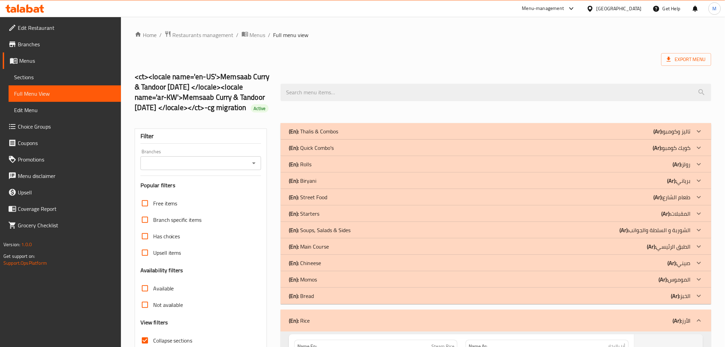
click at [225, 168] on input "Branches" at bounding box center [196, 163] width 106 height 10
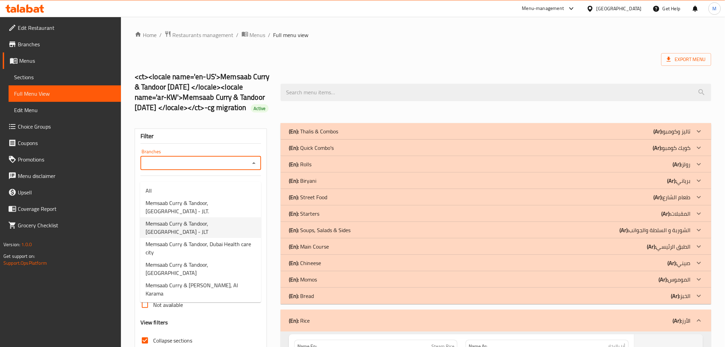
click at [201, 225] on span "Memsaab Curry & Tandoor, Jumeirah Lakes Towers - JLT" at bounding box center [201, 227] width 110 height 16
type input "Memsaab Curry & Tandoor, Jumeirah Lakes Towers - JLT"
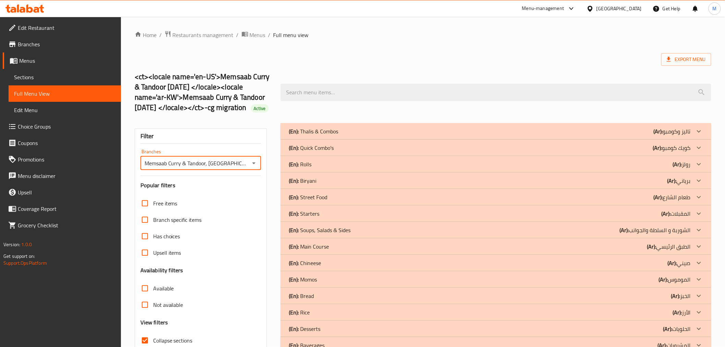
scroll to position [59, 0]
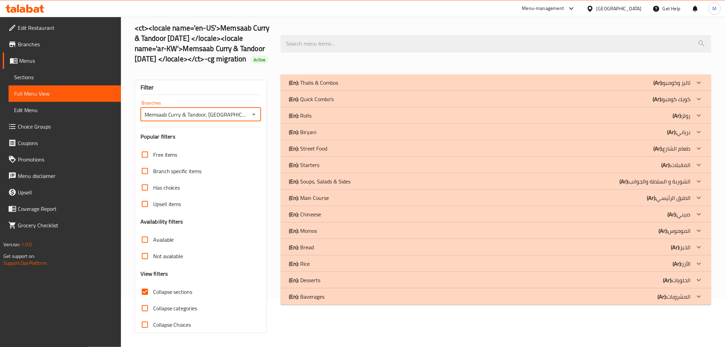
click at [354, 298] on div "(En): Baverages (Ar): المشروبات" at bounding box center [490, 296] width 402 height 8
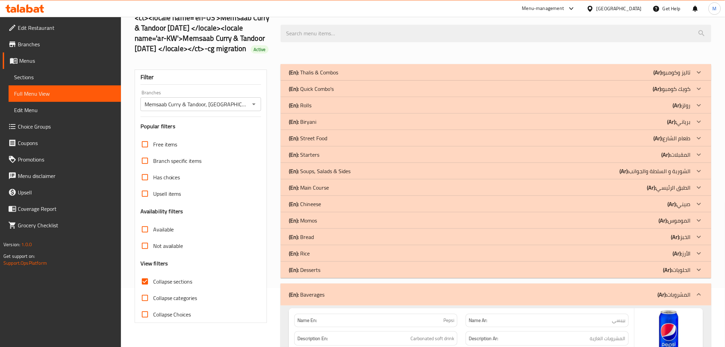
click at [351, 274] on div "(En): Desserts (Ar): الحلويات" at bounding box center [490, 270] width 402 height 8
click at [348, 261] on div "(En): Rice (Ar): الأرز" at bounding box center [496, 253] width 430 height 16
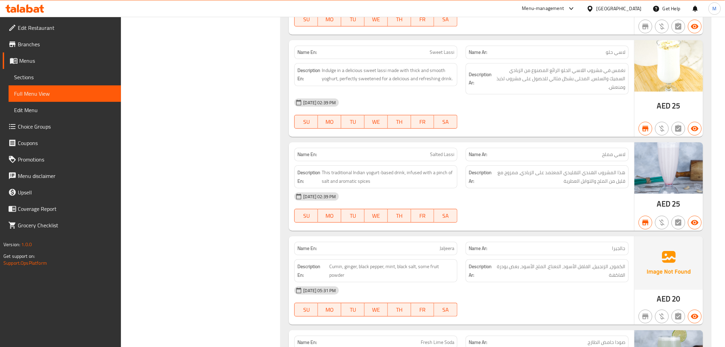
scroll to position [2990, 0]
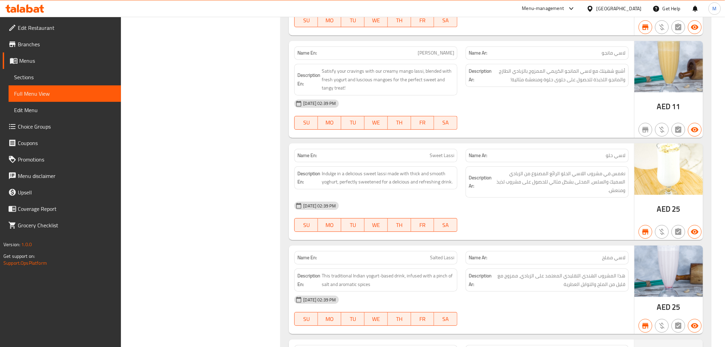
click at [39, 74] on span "Sections" at bounding box center [64, 77] width 101 height 8
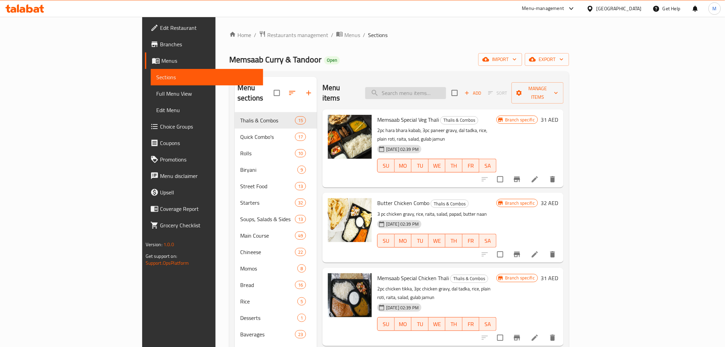
click at [446, 90] on input "search" at bounding box center [405, 93] width 81 height 12
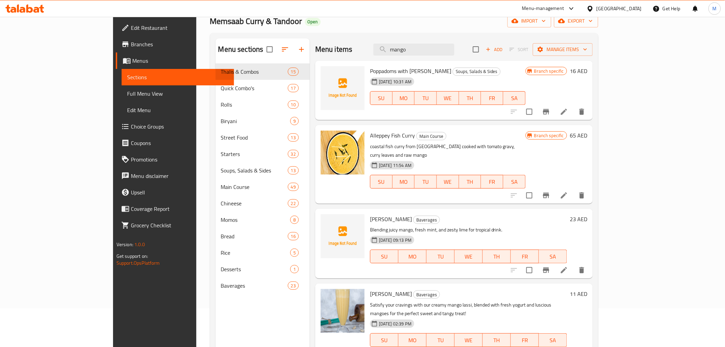
scroll to position [96, 0]
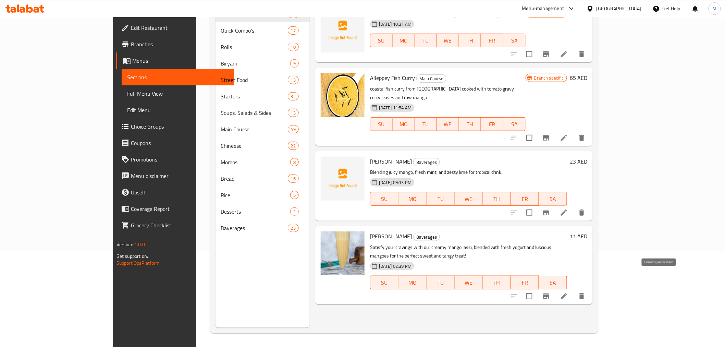
type input "mango"
click at [549, 293] on icon "Branch-specific-item" at bounding box center [546, 295] width 6 height 5
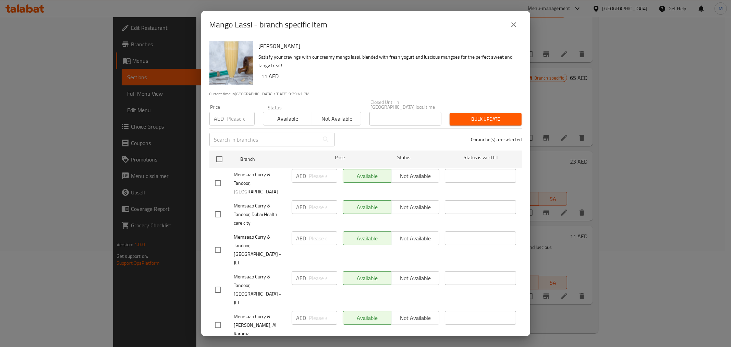
click at [214, 282] on input "checkbox" at bounding box center [218, 289] width 14 height 14
checkbox input "true"
click at [317, 276] on input "number" at bounding box center [323, 278] width 28 height 14
type input "25"
click at [478, 120] on span "Bulk update" at bounding box center [485, 119] width 61 height 9
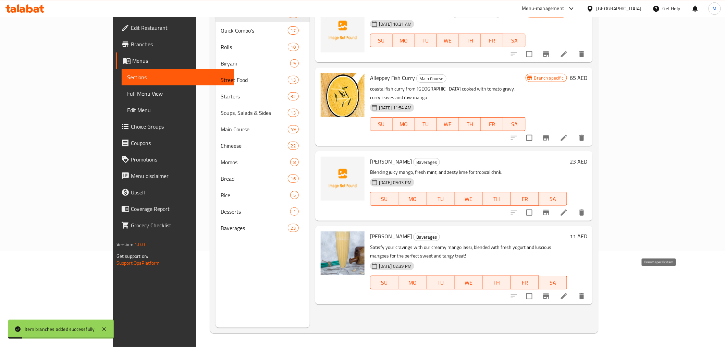
click at [549, 293] on icon "Branch-specific-item" at bounding box center [546, 295] width 6 height 5
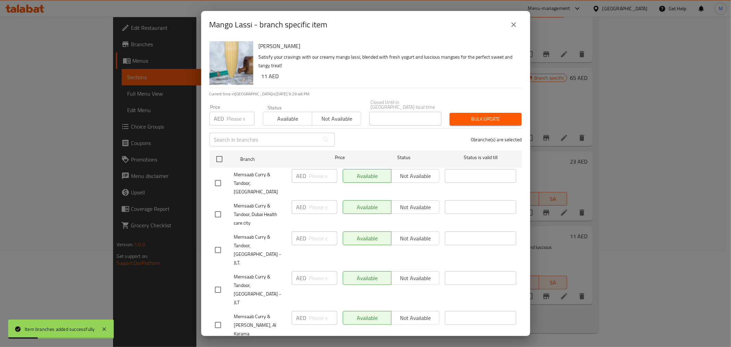
click at [219, 282] on input "checkbox" at bounding box center [218, 289] width 14 height 14
checkbox input "true"
click at [318, 271] on input "number" at bounding box center [323, 278] width 28 height 14
type input "25"
click at [356, 345] on span "Save" at bounding box center [366, 349] width 302 height 9
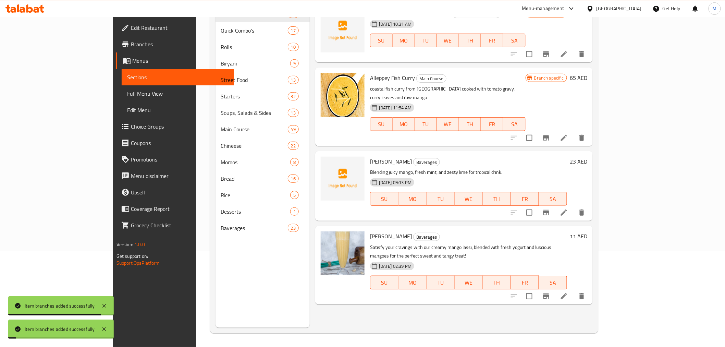
click at [127, 96] on span "Full Menu View" at bounding box center [177, 93] width 101 height 8
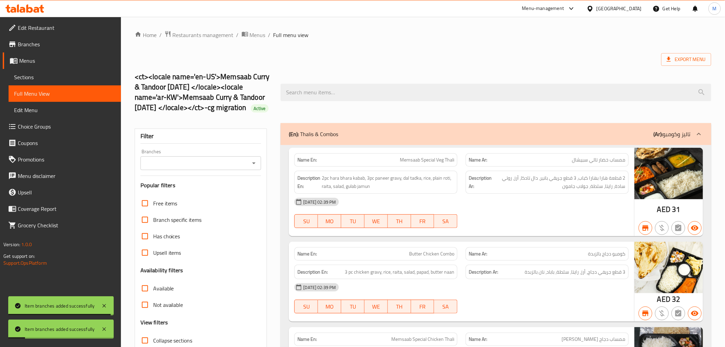
click at [258, 167] on icon "Open" at bounding box center [254, 163] width 8 height 8
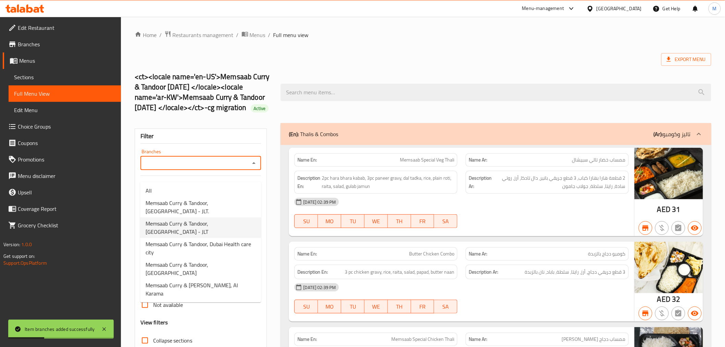
click at [197, 228] on span "Memsaab Curry & Tandoor, Jumeirah Lakes Towers - JLT" at bounding box center [201, 227] width 110 height 16
type input "Memsaab Curry & Tandoor, Jumeirah Lakes Towers - JLT"
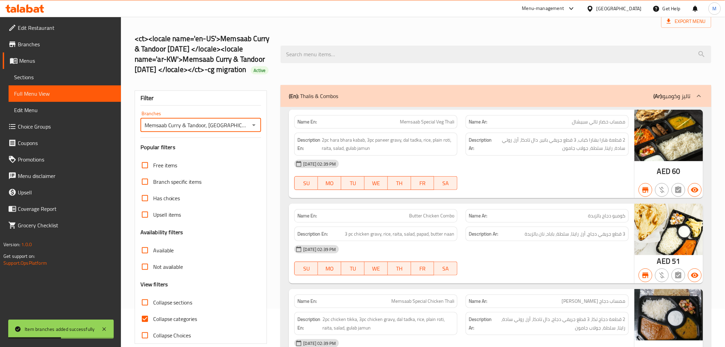
scroll to position [114, 0]
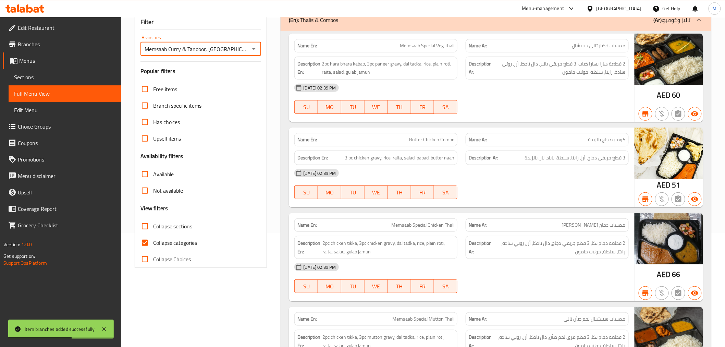
click at [143, 251] on input "Collapse categories" at bounding box center [145, 242] width 16 height 16
checkbox input "false"
click at [257, 53] on icon "Open" at bounding box center [254, 49] width 8 height 8
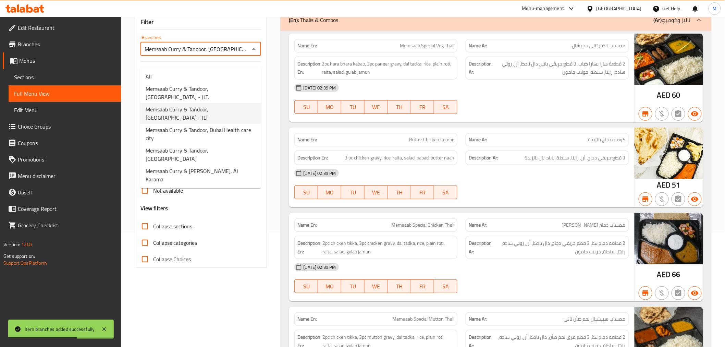
scroll to position [0, 25]
click at [215, 109] on span "Memsaab Curry & Tandoor, Jumeirah Lakes Towers - JLT" at bounding box center [201, 113] width 110 height 16
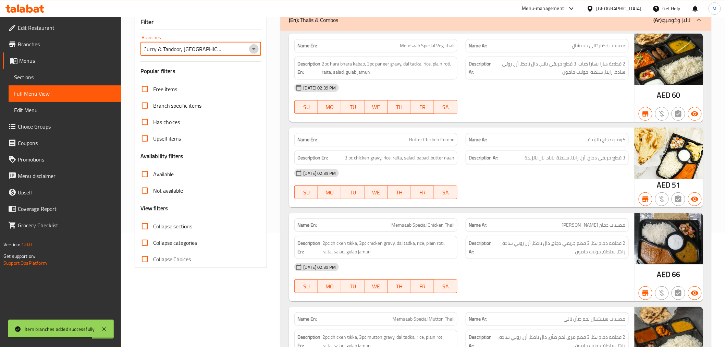
click at [252, 53] on icon "Open" at bounding box center [254, 49] width 8 height 8
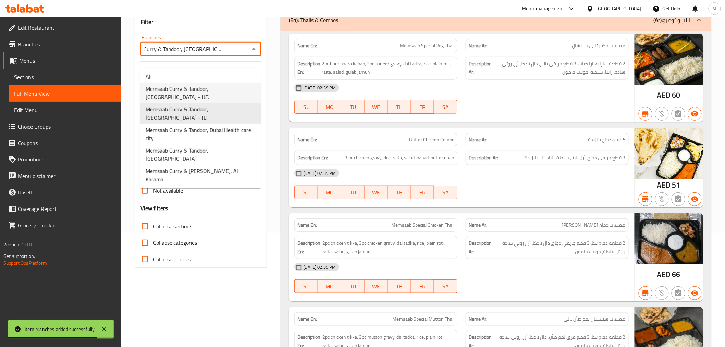
click at [214, 97] on span "Memsaab Curry & Tandoor, Jumeirah Lakes Towers - JLT." at bounding box center [201, 93] width 110 height 16
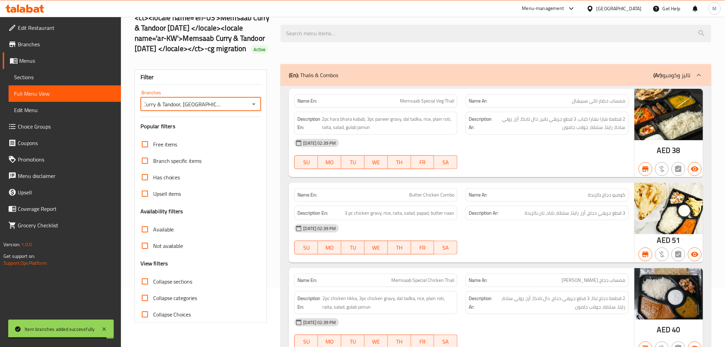
click at [259, 59] on div at bounding box center [362, 173] width 725 height 347
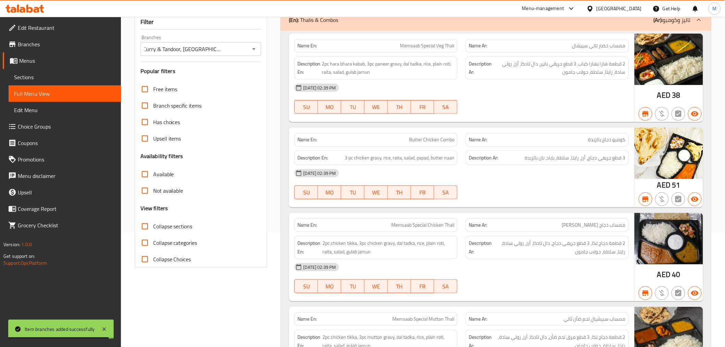
scroll to position [0, 0]
click at [256, 53] on icon "Open" at bounding box center [254, 49] width 8 height 8
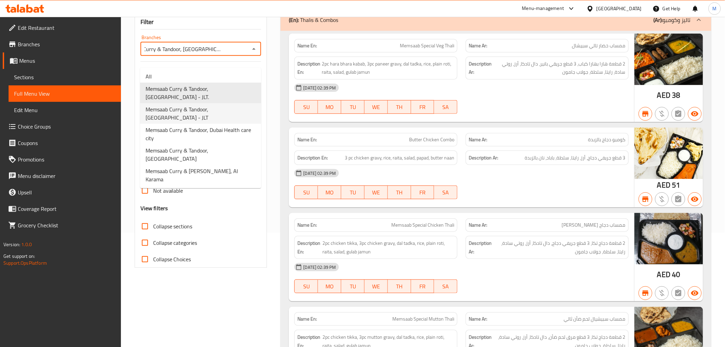
drag, startPoint x: 213, startPoint y: 109, endPoint x: 218, endPoint y: 128, distance: 19.8
click at [213, 109] on span "Memsaab Curry & Tandoor, Jumeirah Lakes Towers - JLT" at bounding box center [201, 113] width 110 height 16
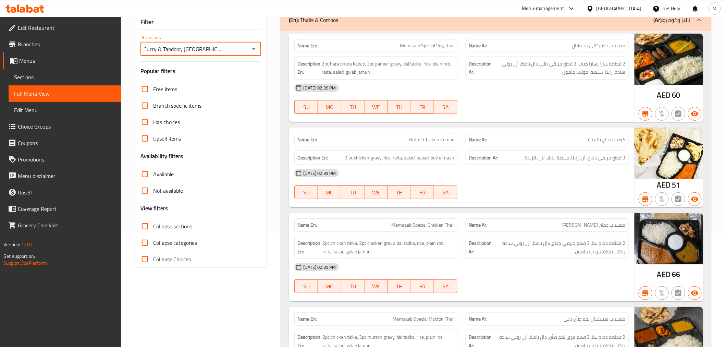
scroll to position [0, 25]
click at [241, 54] on input "Memsaab Curry & Tandoor, Jumeirah Lakes Towers - JLT" at bounding box center [196, 49] width 106 height 10
click at [252, 53] on icon "Open" at bounding box center [254, 49] width 8 height 8
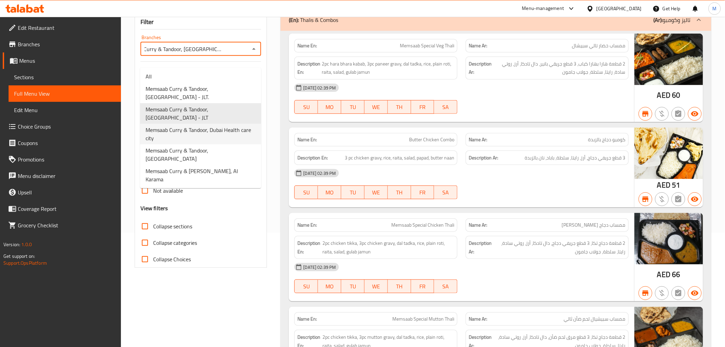
click at [198, 134] on span "Memsaab Curry & Tandoor, Dubai Health care city" at bounding box center [201, 134] width 110 height 16
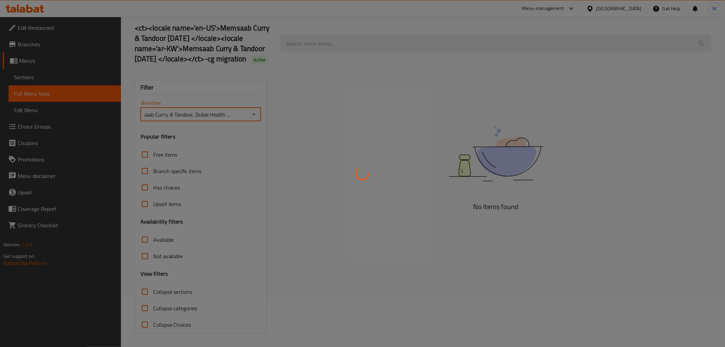
scroll to position [0, 11]
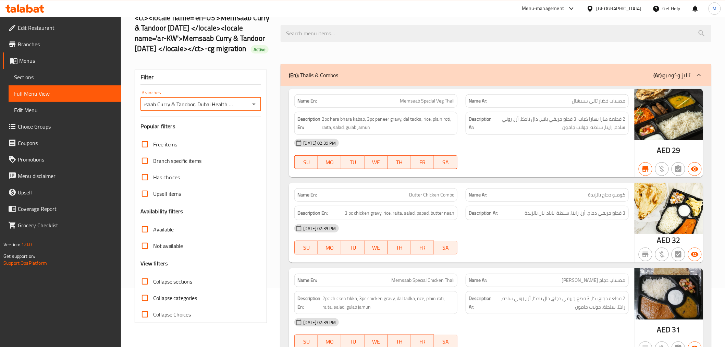
click at [256, 100] on icon "Open" at bounding box center [254, 104] width 8 height 8
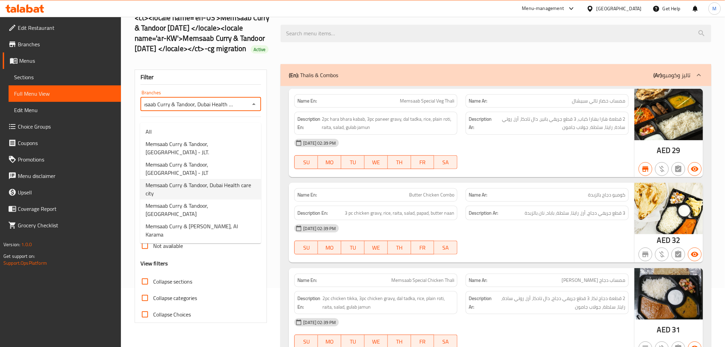
scroll to position [114, 0]
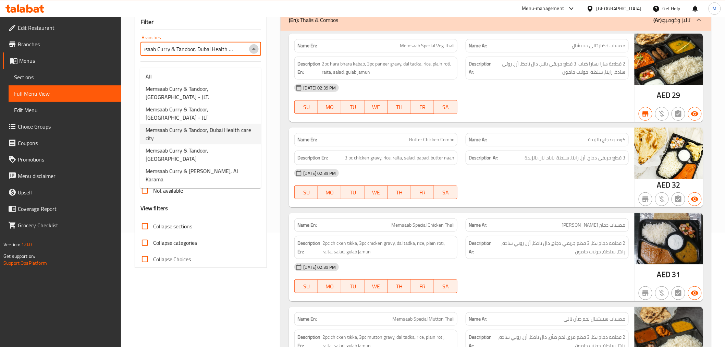
click at [255, 53] on icon "Close" at bounding box center [254, 49] width 8 height 8
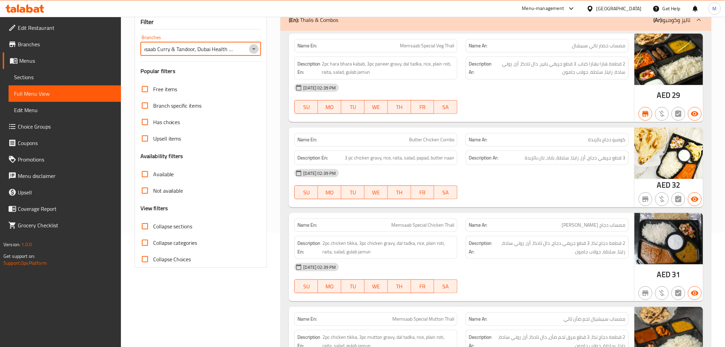
click at [254, 53] on icon "Open" at bounding box center [254, 49] width 8 height 8
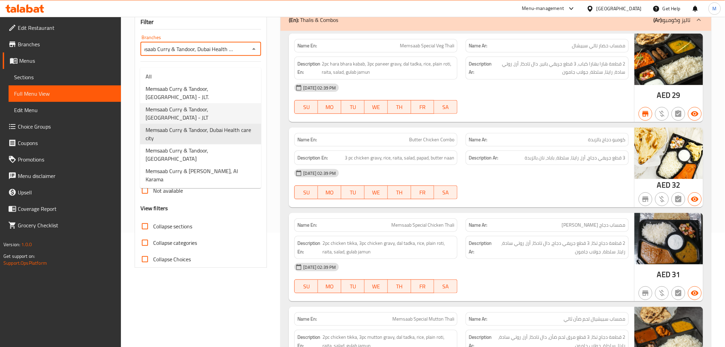
click at [199, 107] on span "Memsaab Curry & Tandoor, Jumeirah Lakes Towers - JLT" at bounding box center [201, 113] width 110 height 16
type input "Memsaab Curry & Tandoor, Jumeirah Lakes Towers - JLT"
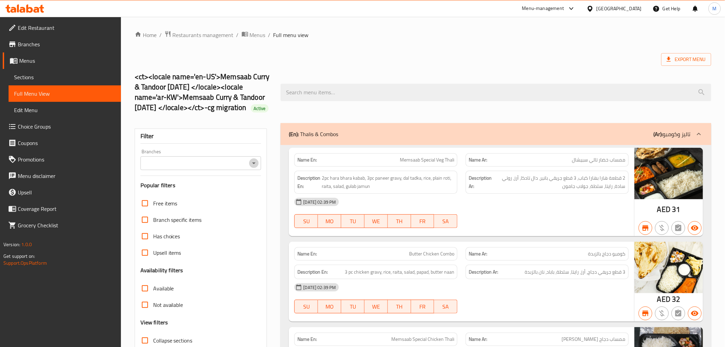
click at [255, 167] on icon "Open" at bounding box center [254, 163] width 8 height 8
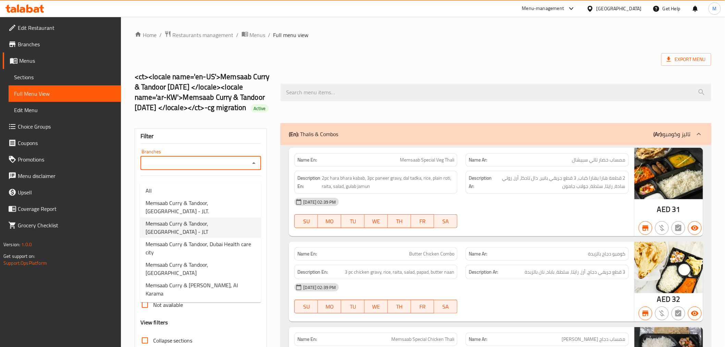
click at [222, 225] on span "Memsaab [PERSON_NAME] & Tandoor, [GEOGRAPHIC_DATA] - JLT" at bounding box center [201, 227] width 110 height 16
type input "Memsaab Curry & Tandoor, Jumeirah Lakes Towers - JLT"
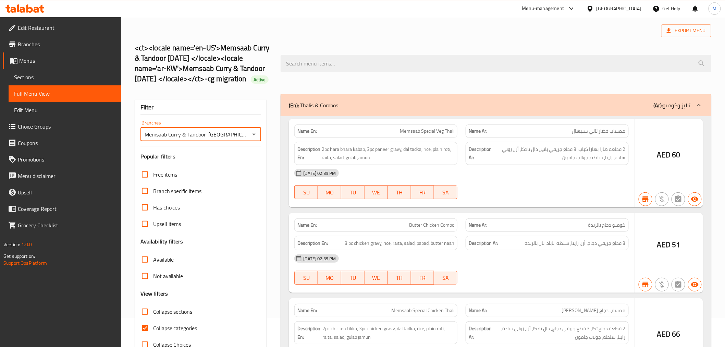
scroll to position [59, 0]
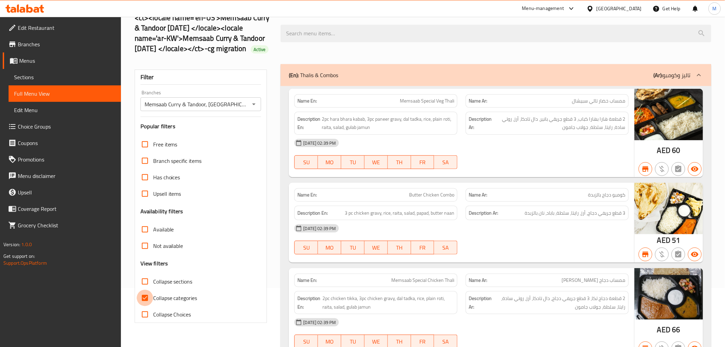
click at [148, 306] on input "Collapse categories" at bounding box center [145, 298] width 16 height 16
checkbox input "false"
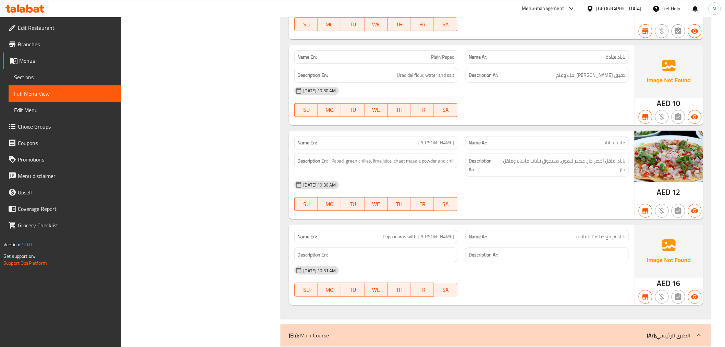
scroll to position [25542, 0]
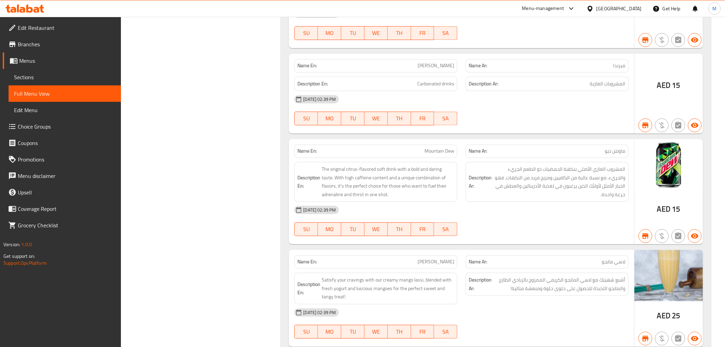
drag, startPoint x: 166, startPoint y: 170, endPoint x: 385, endPoint y: 114, distance: 225.7
drag, startPoint x: 267, startPoint y: 161, endPoint x: 241, endPoint y: 160, distance: 25.7
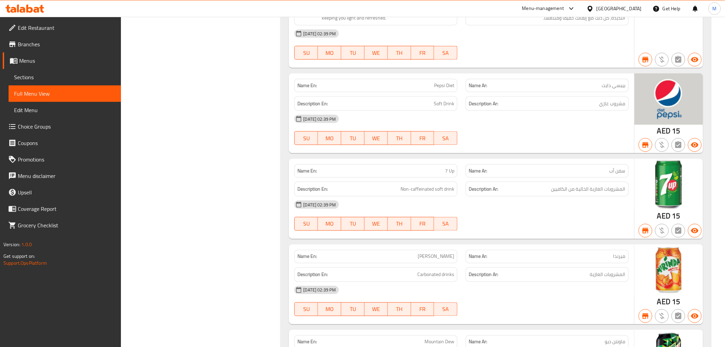
drag, startPoint x: 254, startPoint y: 225, endPoint x: 259, endPoint y: 215, distance: 12.1
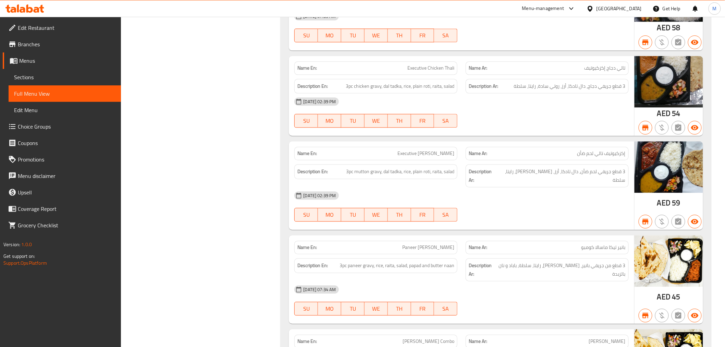
scroll to position [0, 0]
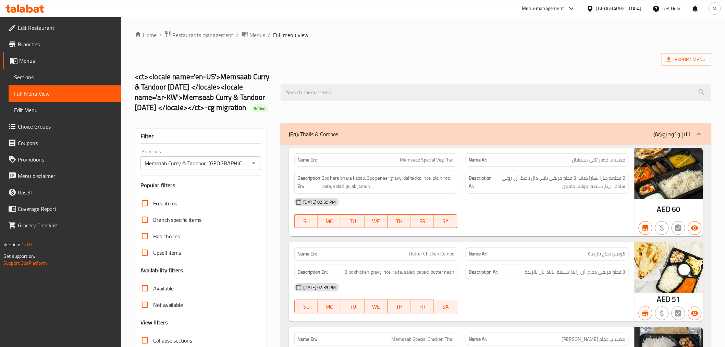
click at [316, 138] on p "(En): Thalis & Combos" at bounding box center [313, 134] width 49 height 8
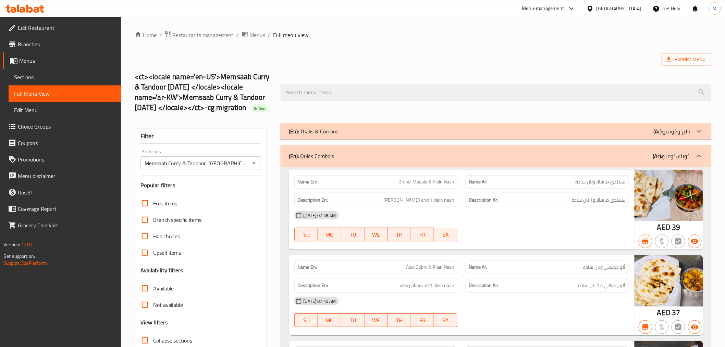
click at [326, 160] on p "(En): Quick Combo's" at bounding box center [311, 156] width 45 height 8
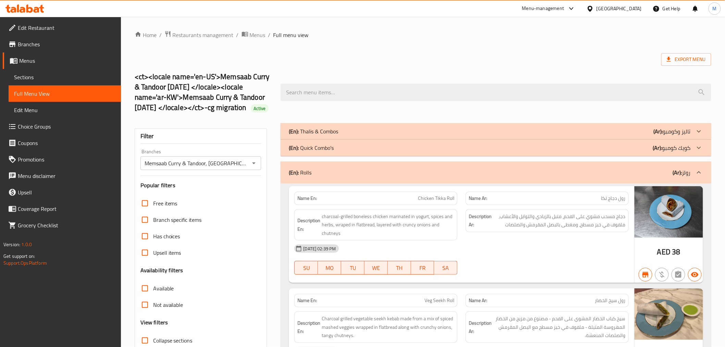
click at [340, 183] on div "(En): Rolls (Ar): رولز" at bounding box center [496, 172] width 430 height 22
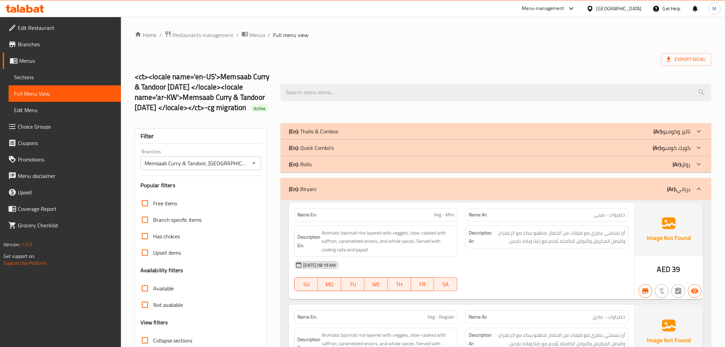
click at [340, 193] on div "(En): Biryani (Ar): برياني" at bounding box center [490, 189] width 402 height 8
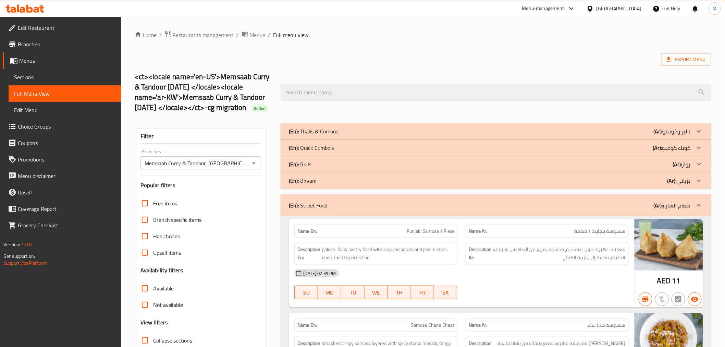
click at [317, 209] on p "(En): Street Food" at bounding box center [308, 205] width 38 height 8
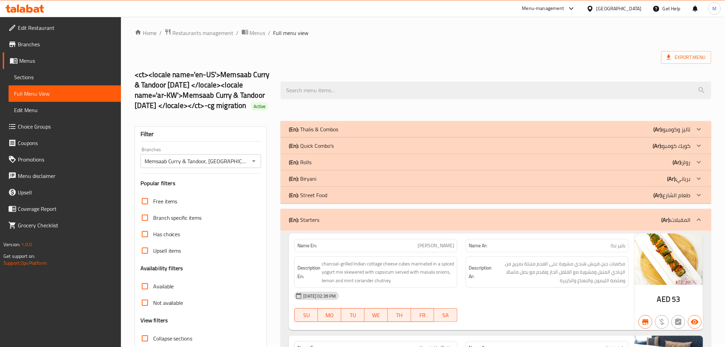
scroll to position [76, 0]
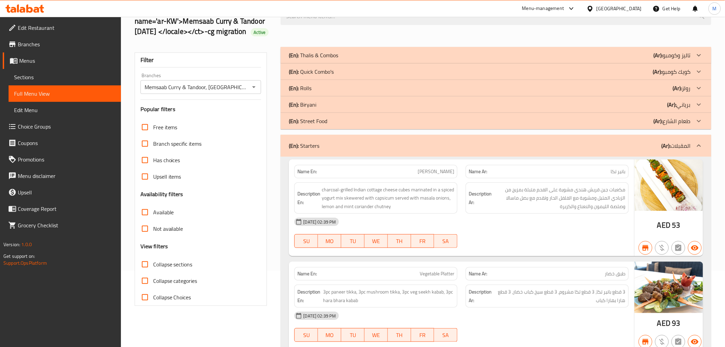
click at [340, 150] on div "(En): Starters (Ar): المقبلات" at bounding box center [490, 146] width 402 height 8
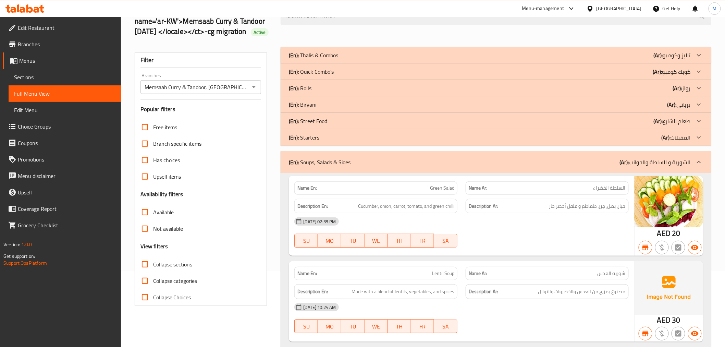
click at [345, 166] on p "(En): Soups, Salads & Sides" at bounding box center [320, 162] width 62 height 8
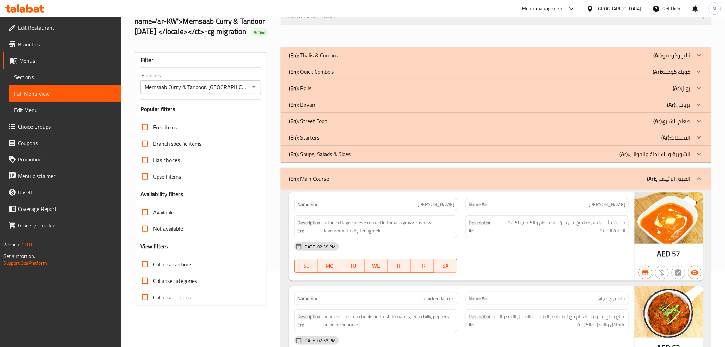
click at [346, 183] on div "(En): Main Course (Ar): الطبق الرئيسي" at bounding box center [490, 178] width 402 height 8
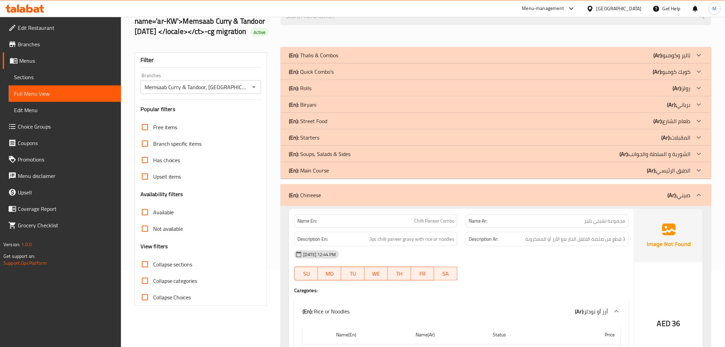
click at [334, 199] on div "(En): Chineese (Ar): صيني" at bounding box center [490, 195] width 402 height 8
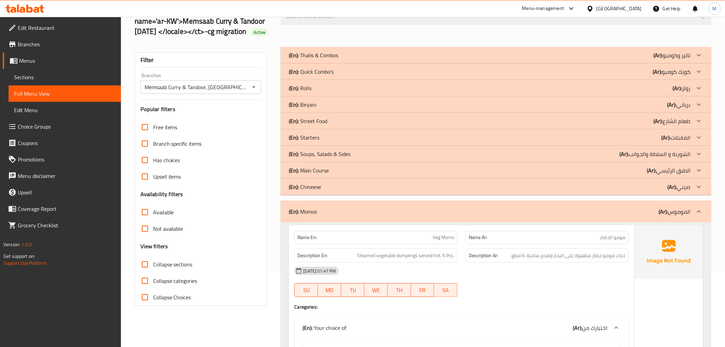
click at [319, 215] on div "(En): Momos (Ar): الموموس" at bounding box center [496, 211] width 430 height 22
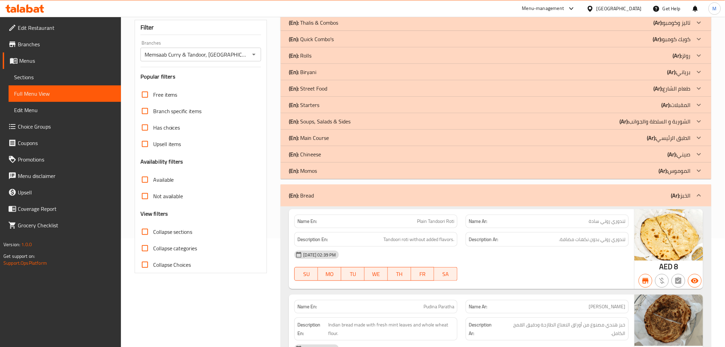
scroll to position [152, 0]
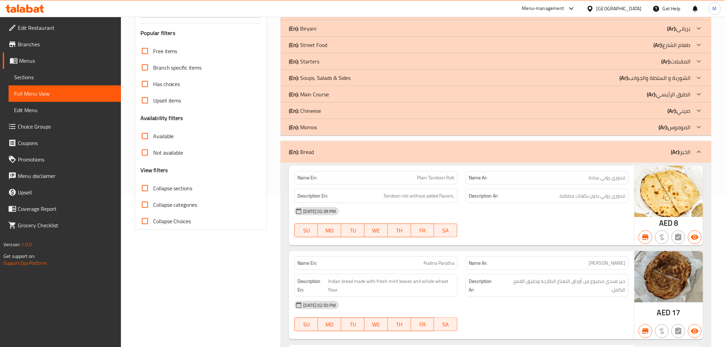
click at [352, 156] on div "(En): Bread (Ar): الخبز" at bounding box center [496, 152] width 430 height 22
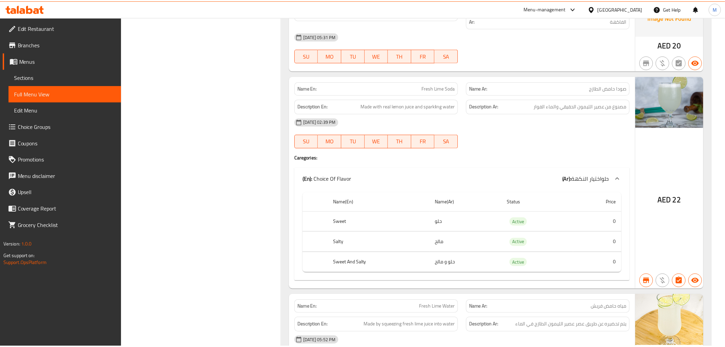
scroll to position [3531, 0]
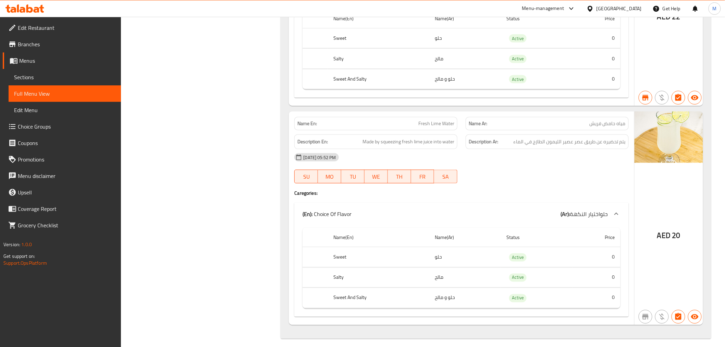
click at [58, 47] on span "Branches" at bounding box center [67, 44] width 98 height 8
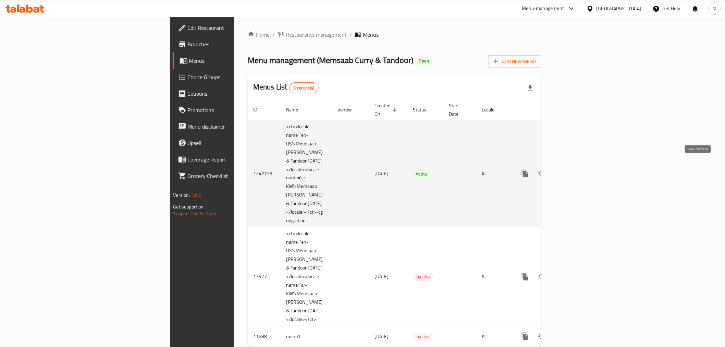
click at [579, 169] on icon "enhanced table" at bounding box center [575, 173] width 8 height 8
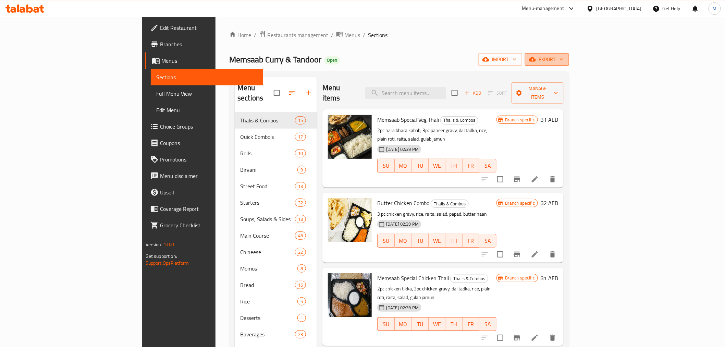
click at [564, 60] on span "export" at bounding box center [546, 59] width 33 height 9
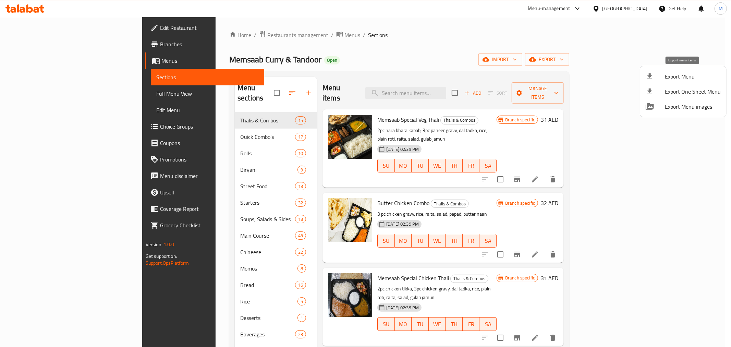
click at [660, 74] on div at bounding box center [655, 76] width 19 height 8
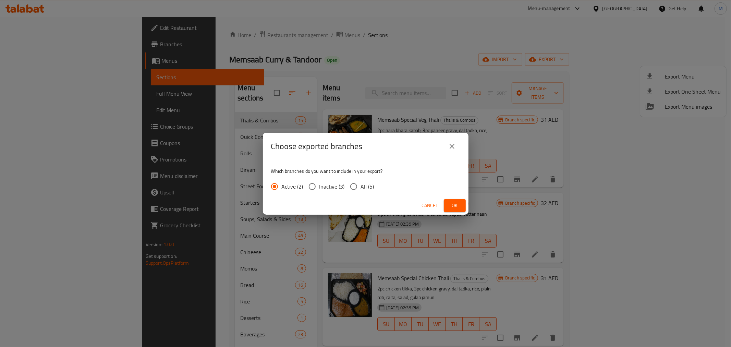
click at [373, 184] on div "Active (2) Inactive (3) All (5)" at bounding box center [325, 186] width 109 height 14
click at [367, 184] on span "All (5)" at bounding box center [367, 186] width 13 height 8
click at [361, 184] on input "All (5)" at bounding box center [353, 186] width 14 height 14
radio input "true"
click at [450, 201] on span "Ok" at bounding box center [454, 205] width 11 height 9
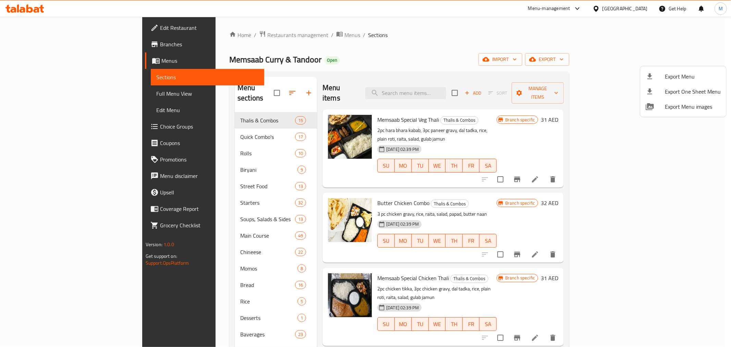
click at [338, 49] on div at bounding box center [365, 173] width 731 height 347
